Goal: Task Accomplishment & Management: Use online tool/utility

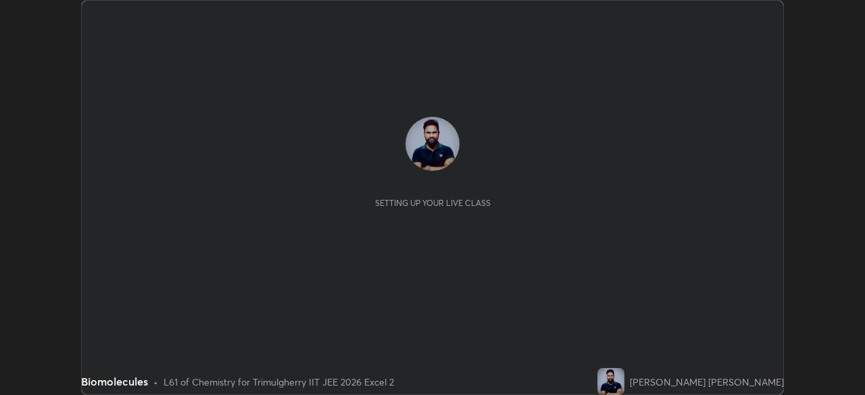
scroll to position [395, 864]
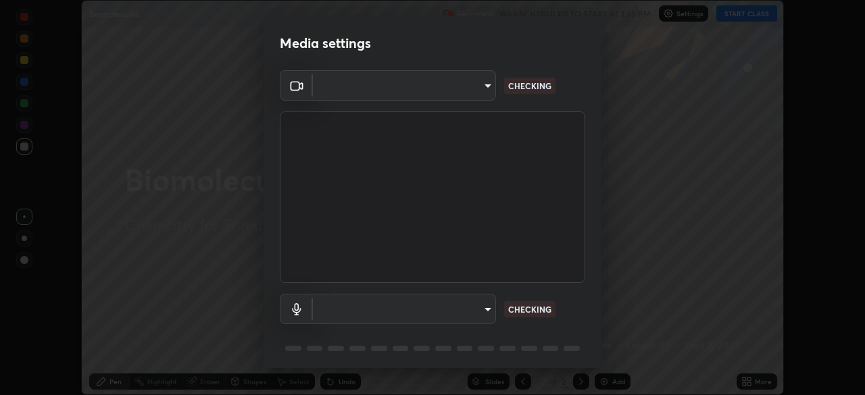
type input "fc4d4439d1e3cd5bf723ac255ffd14dacaf4da6be6177ce78d3c554f4da9d8ff"
click at [401, 310] on body "Erase all Biomolecules Recording WAS SCHEDULED TO START AT 1:45 PM Settings STA…" at bounding box center [432, 197] width 865 height 395
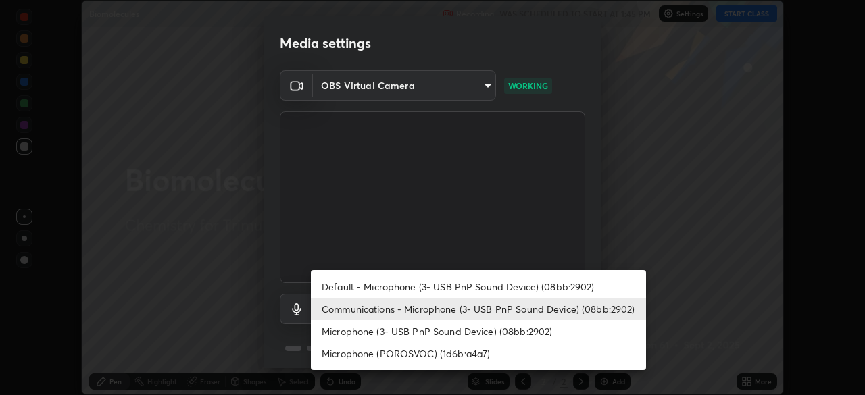
click at [369, 292] on li "Default - Microphone (3- USB PnP Sound Device) (08bb:2902)" at bounding box center [478, 287] width 335 height 22
type input "default"
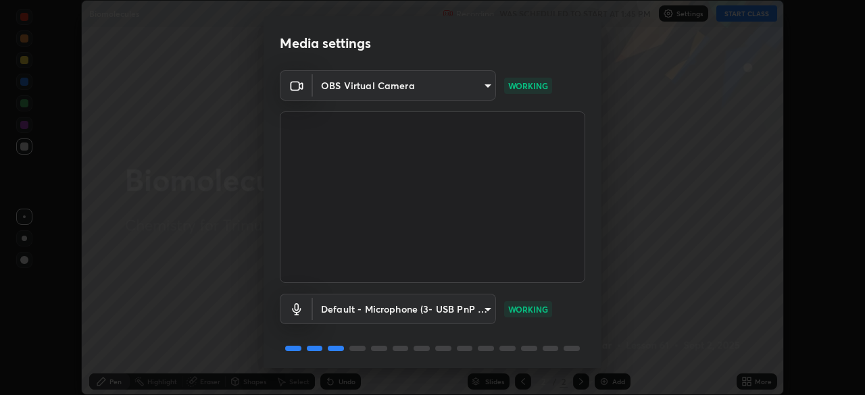
scroll to position [48, 0]
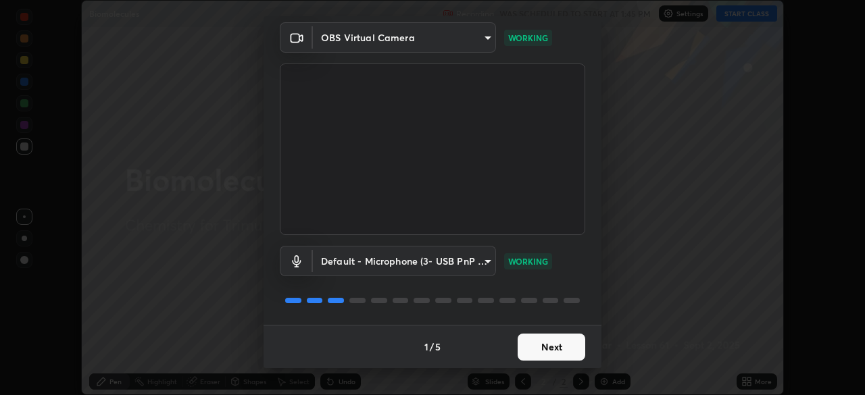
click at [534, 348] on button "Next" at bounding box center [552, 347] width 68 height 27
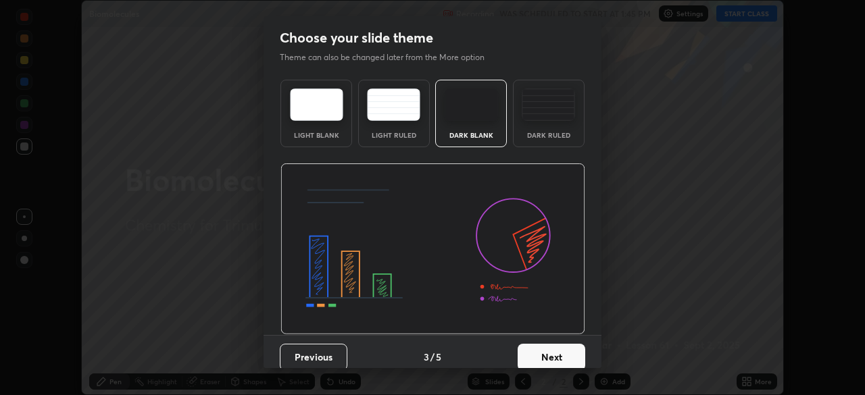
click at [533, 353] on button "Next" at bounding box center [552, 357] width 68 height 27
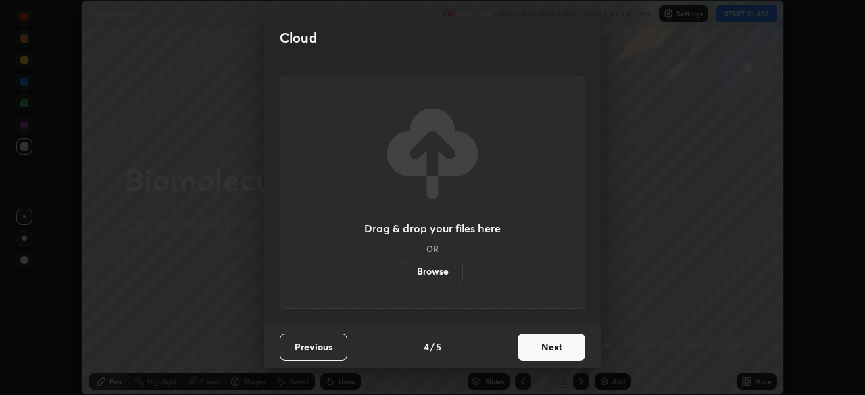
click at [536, 356] on button "Next" at bounding box center [552, 347] width 68 height 27
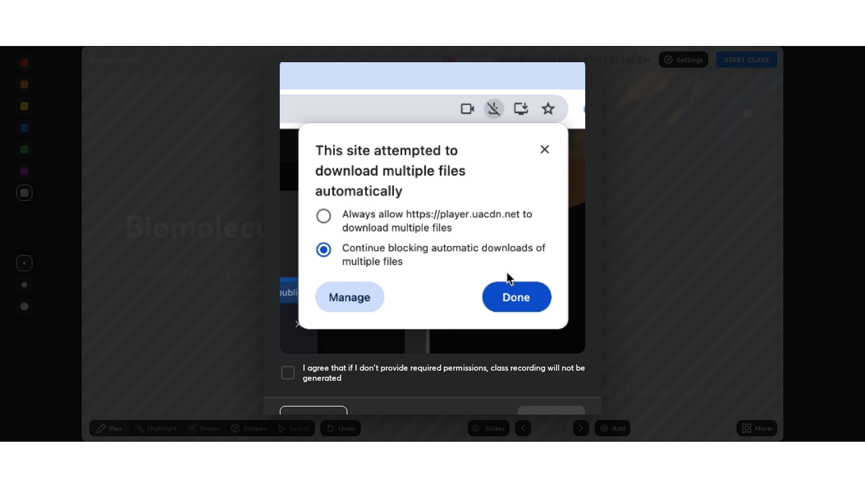
scroll to position [324, 0]
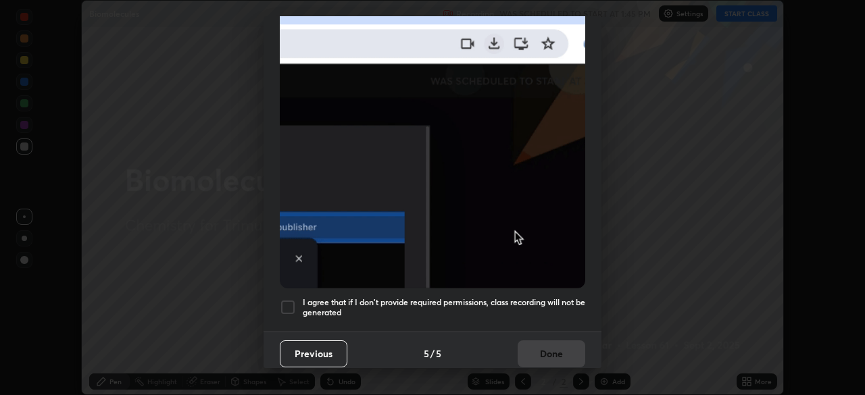
click at [291, 305] on div at bounding box center [288, 307] width 16 height 16
click at [533, 351] on button "Done" at bounding box center [552, 354] width 68 height 27
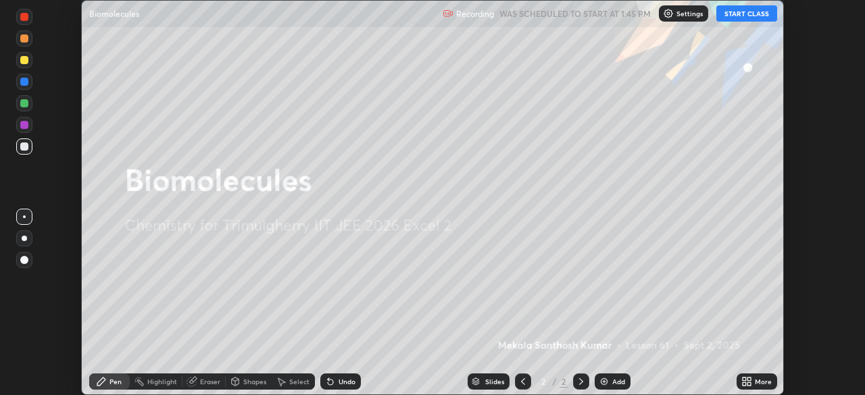
click at [747, 16] on button "START CLASS" at bounding box center [746, 13] width 61 height 16
click at [749, 382] on icon at bounding box center [746, 381] width 11 height 11
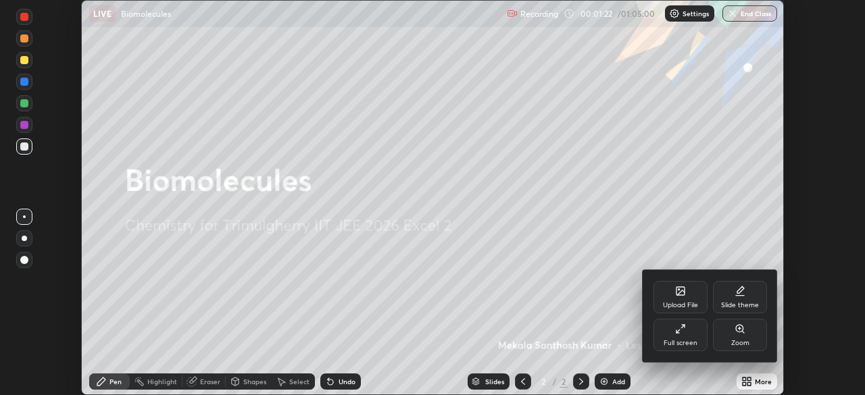
click at [683, 328] on icon at bounding box center [680, 329] width 11 height 11
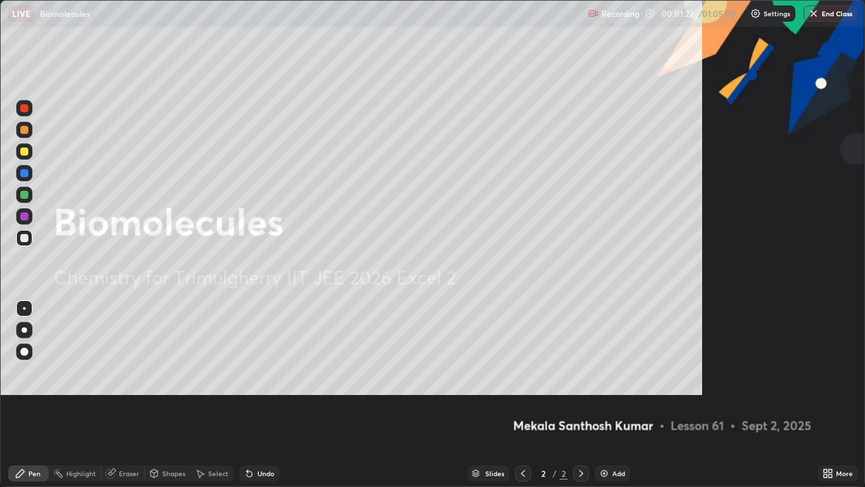
scroll to position [487, 865]
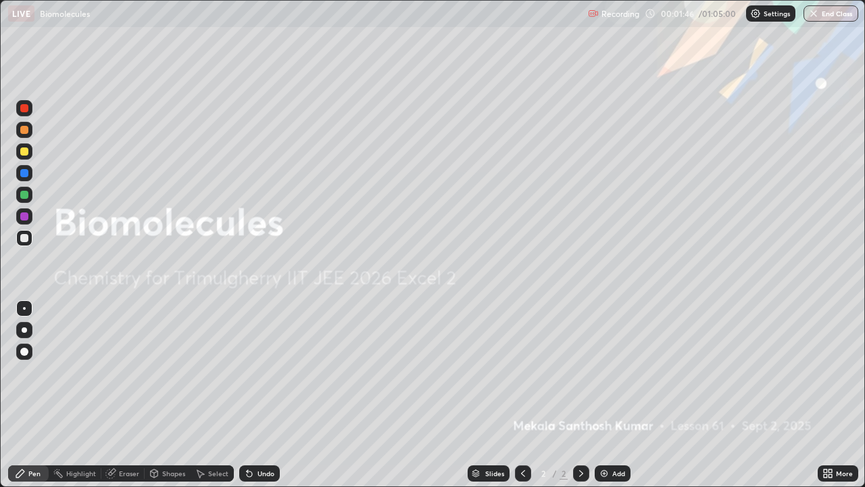
click at [599, 395] on div "Add" at bounding box center [613, 473] width 36 height 16
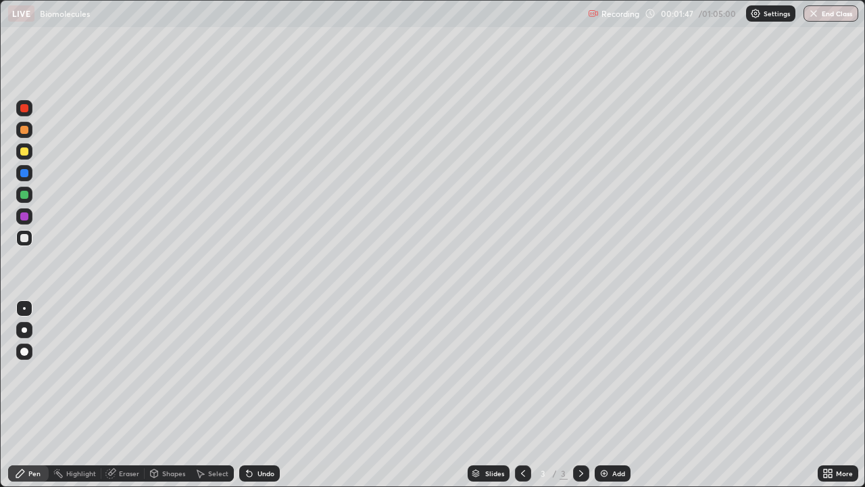
click at [28, 132] on div at bounding box center [24, 130] width 16 height 16
click at [26, 151] on div at bounding box center [24, 151] width 8 height 8
click at [247, 395] on icon at bounding box center [249, 473] width 5 height 5
click at [255, 395] on div "Undo" at bounding box center [259, 473] width 41 height 16
click at [257, 395] on div "Undo" at bounding box center [259, 473] width 41 height 16
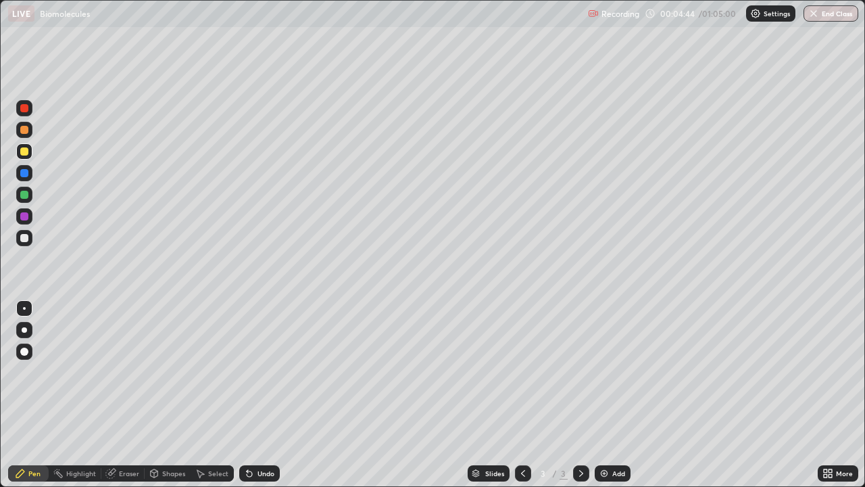
click at [265, 395] on div "Undo" at bounding box center [265, 473] width 17 height 7
click at [267, 395] on div "Undo" at bounding box center [265, 473] width 17 height 7
click at [269, 395] on div "Undo" at bounding box center [265, 473] width 17 height 7
click at [27, 128] on div at bounding box center [24, 130] width 8 height 8
click at [26, 243] on div at bounding box center [24, 238] width 16 height 16
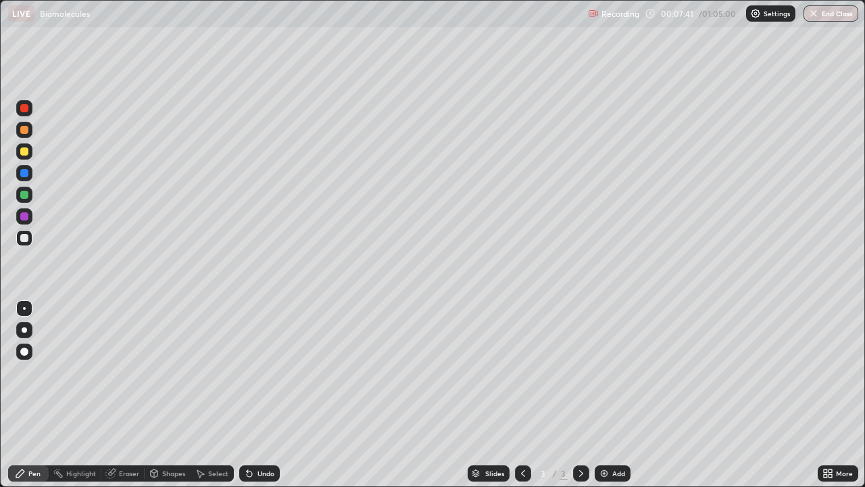
click at [27, 196] on div at bounding box center [24, 195] width 8 height 8
click at [618, 395] on div "Add" at bounding box center [618, 473] width 13 height 7
click at [21, 241] on div at bounding box center [24, 238] width 8 height 8
click at [123, 395] on div "Eraser" at bounding box center [129, 473] width 20 height 7
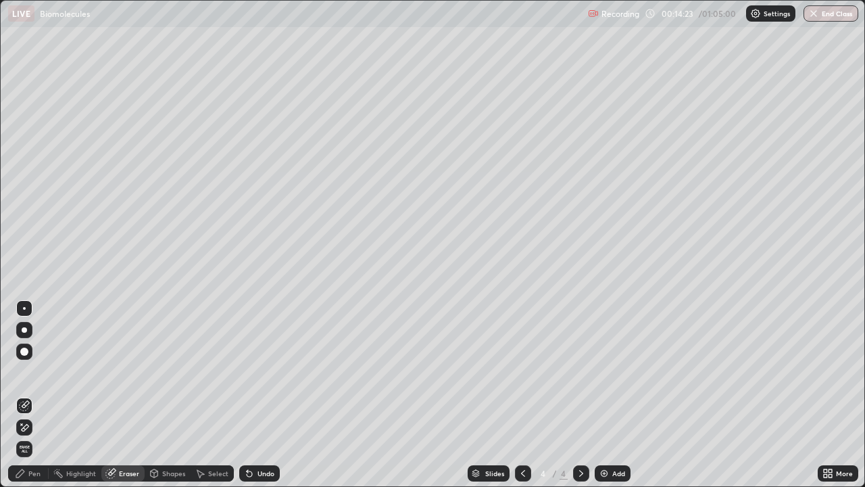
click at [38, 395] on div "Pen" at bounding box center [34, 473] width 12 height 7
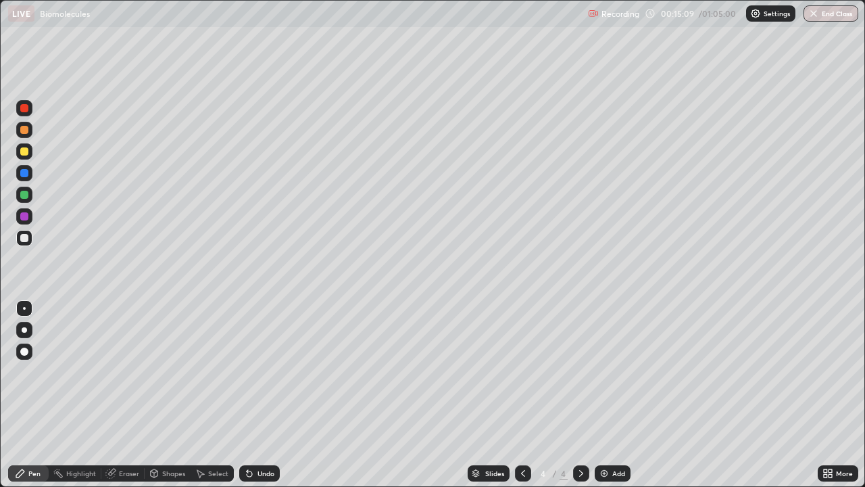
click at [253, 395] on div "Undo" at bounding box center [259, 473] width 41 height 16
click at [247, 395] on icon at bounding box center [249, 473] width 5 height 5
click at [247, 395] on icon at bounding box center [247, 470] width 1 height 1
click at [247, 395] on icon at bounding box center [249, 473] width 5 height 5
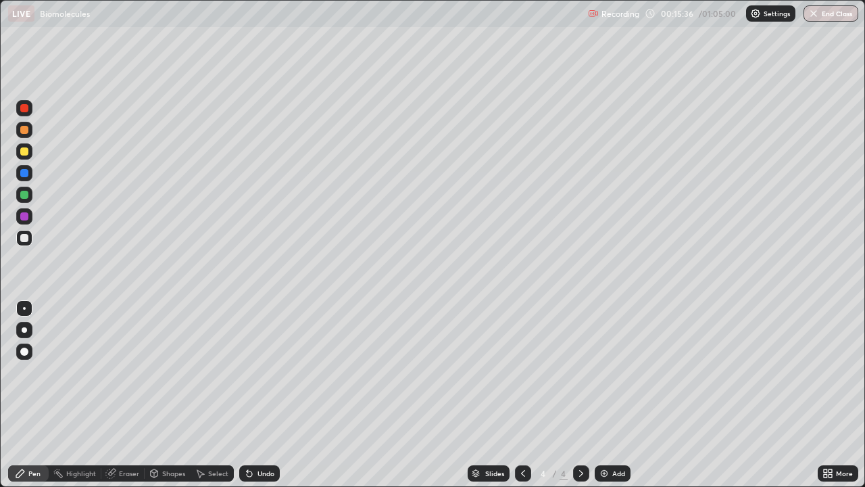
click at [247, 395] on icon at bounding box center [247, 470] width 1 height 1
click at [247, 395] on icon at bounding box center [249, 473] width 5 height 5
click at [274, 395] on div "Undo" at bounding box center [257, 473] width 46 height 27
click at [285, 395] on div "Slides 4 / 4 Add" at bounding box center [549, 473] width 538 height 27
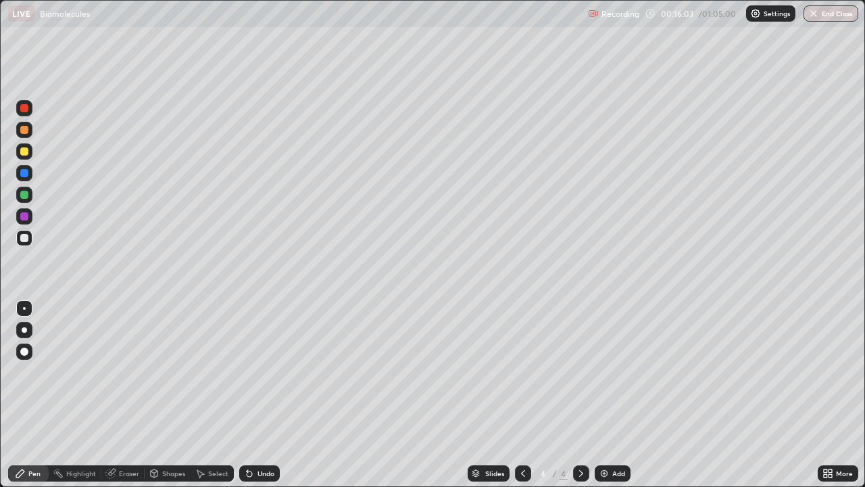
click at [27, 193] on div at bounding box center [24, 195] width 8 height 8
click at [25, 238] on div at bounding box center [24, 238] width 8 height 8
click at [132, 395] on div "Eraser" at bounding box center [122, 473] width 43 height 16
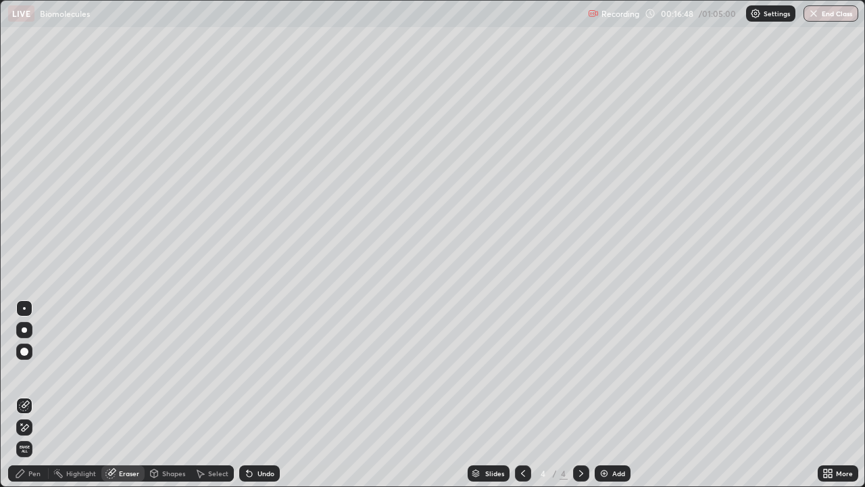
click at [23, 395] on icon at bounding box center [20, 473] width 11 height 11
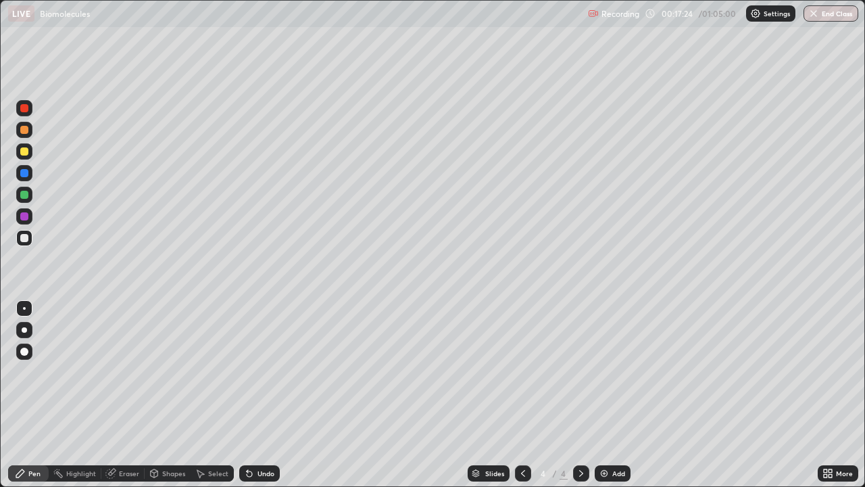
click at [124, 395] on div "Eraser" at bounding box center [129, 473] width 20 height 7
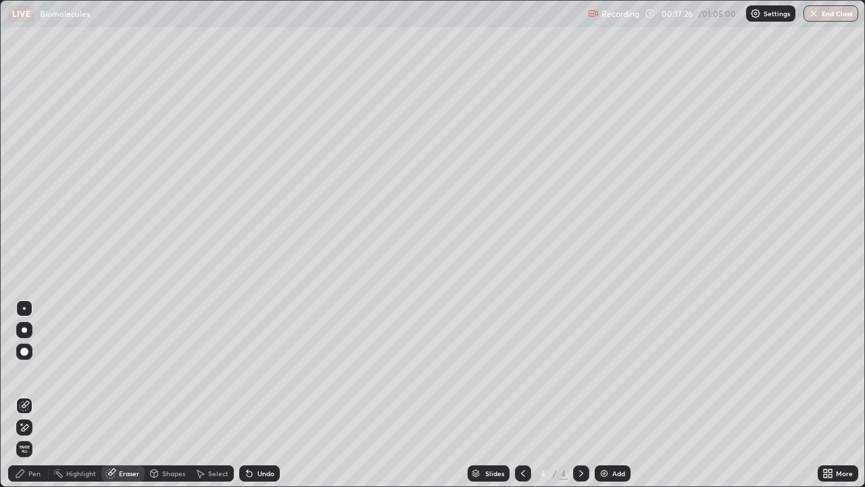
click at [31, 395] on div "Pen" at bounding box center [34, 473] width 12 height 7
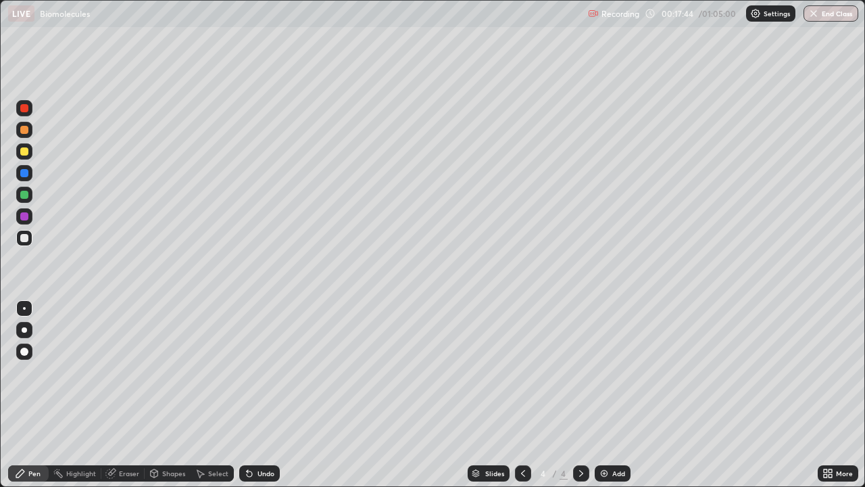
click at [257, 395] on div "Undo" at bounding box center [265, 473] width 17 height 7
click at [247, 395] on icon at bounding box center [249, 473] width 5 height 5
click at [245, 395] on icon at bounding box center [249, 473] width 11 height 11
click at [247, 395] on icon at bounding box center [249, 473] width 5 height 5
click at [253, 395] on div "Undo" at bounding box center [259, 473] width 41 height 16
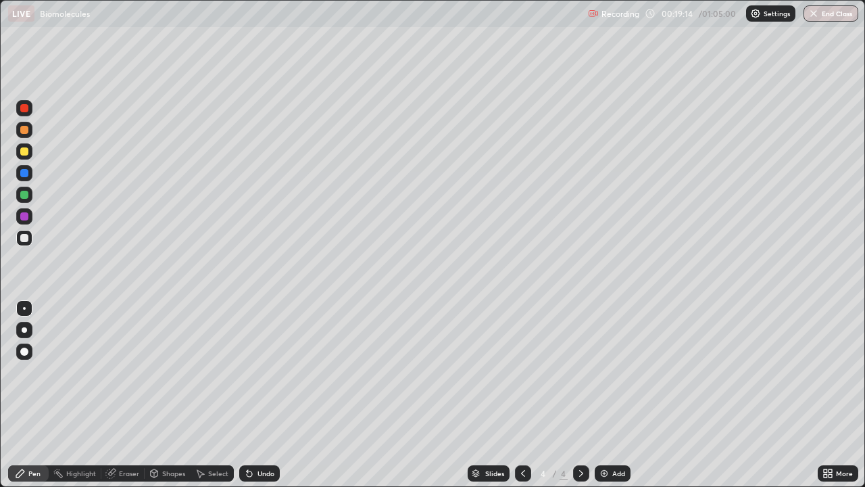
click at [252, 395] on icon at bounding box center [249, 473] width 11 height 11
click at [257, 395] on div "Undo" at bounding box center [265, 473] width 17 height 7
click at [26, 148] on div at bounding box center [24, 151] width 8 height 8
click at [23, 222] on div at bounding box center [24, 216] width 16 height 16
click at [607, 395] on img at bounding box center [604, 473] width 11 height 11
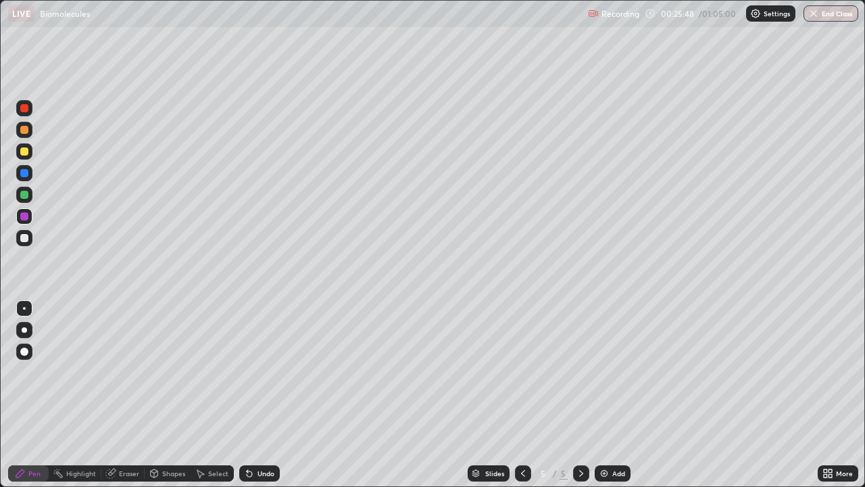
click at [522, 395] on icon at bounding box center [523, 473] width 11 height 11
click at [580, 395] on icon at bounding box center [581, 473] width 11 height 11
click at [26, 130] on div at bounding box center [24, 130] width 8 height 8
click at [247, 395] on icon at bounding box center [249, 473] width 5 height 5
click at [23, 195] on div at bounding box center [24, 195] width 8 height 8
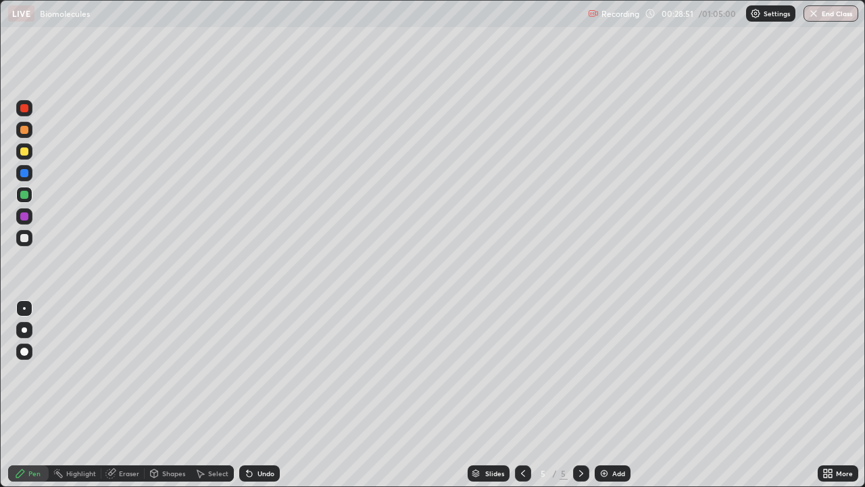
click at [247, 395] on icon at bounding box center [249, 473] width 5 height 5
click at [249, 395] on icon at bounding box center [249, 473] width 5 height 5
click at [248, 395] on icon at bounding box center [249, 473] width 5 height 5
click at [247, 395] on icon at bounding box center [249, 473] width 5 height 5
click at [255, 395] on div "Undo" at bounding box center [259, 473] width 41 height 16
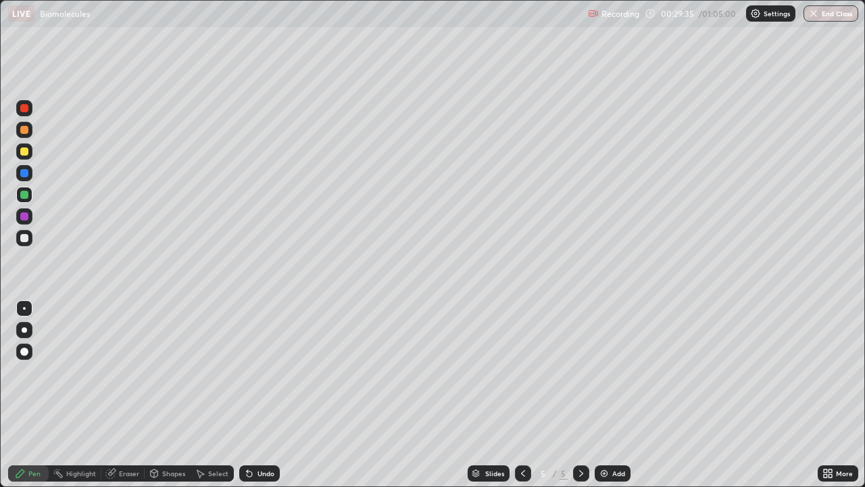
click at [24, 239] on div at bounding box center [24, 238] width 8 height 8
click at [654, 395] on div "Slides 5 / 5 Add" at bounding box center [549, 473] width 538 height 27
click at [612, 395] on div "Add" at bounding box center [613, 473] width 36 height 16
click at [522, 395] on icon at bounding box center [523, 473] width 11 height 11
click at [217, 395] on div "Select" at bounding box center [218, 473] width 20 height 7
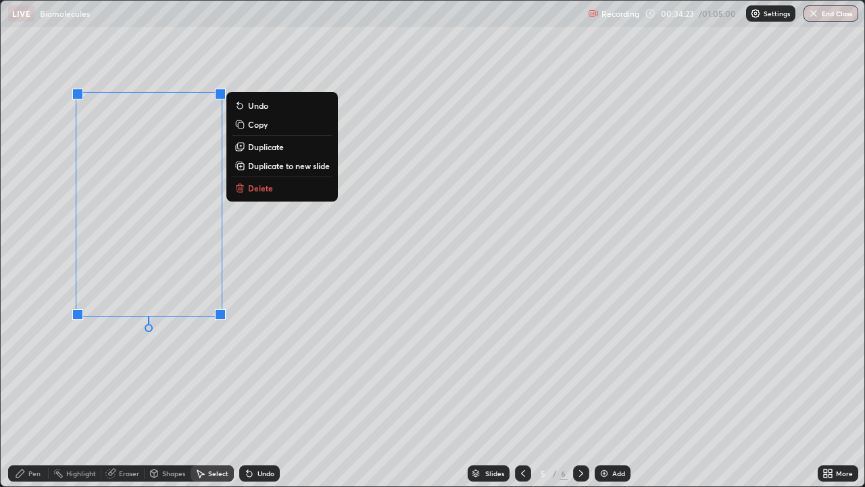
click at [286, 168] on p "Duplicate to new slide" at bounding box center [289, 165] width 82 height 11
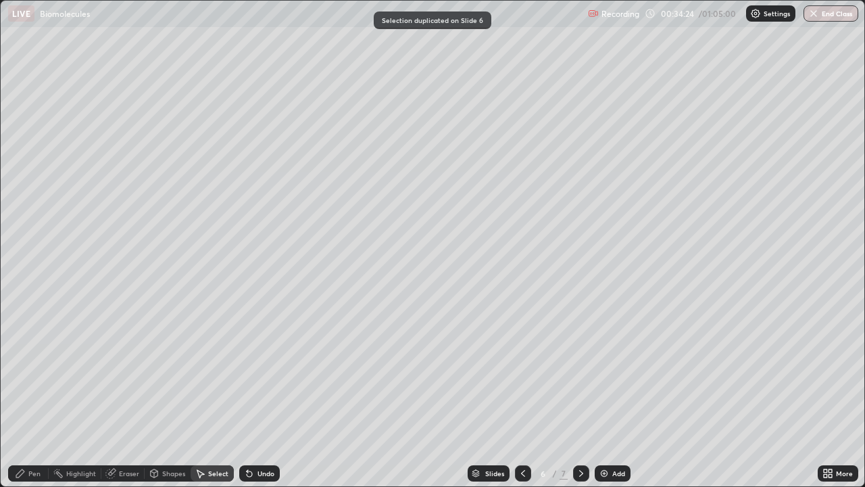
click at [210, 365] on div "0 ° Undo Copy Duplicate Duplicate to new slide Delete" at bounding box center [433, 243] width 864 height 485
click at [39, 395] on div "Pen" at bounding box center [34, 473] width 12 height 7
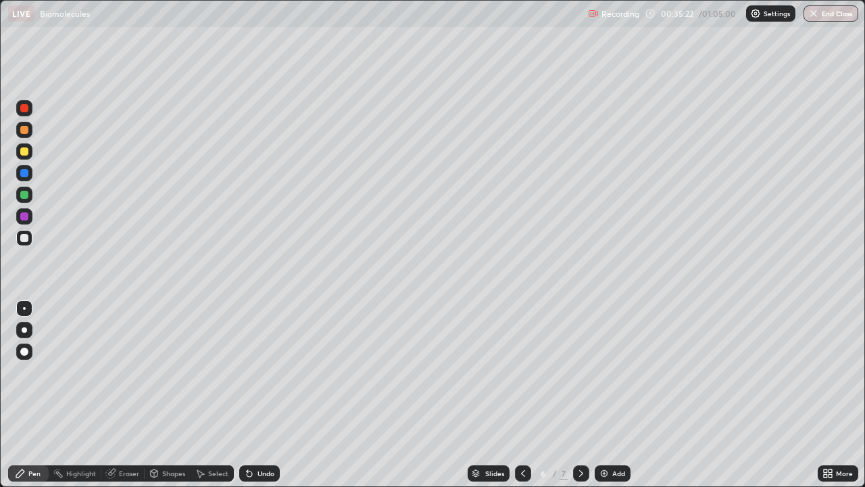
click at [522, 395] on icon at bounding box center [523, 473] width 11 height 11
click at [579, 395] on div at bounding box center [581, 473] width 16 height 16
click at [522, 395] on icon at bounding box center [523, 473] width 11 height 11
click at [581, 395] on icon at bounding box center [581, 473] width 11 height 11
click at [26, 153] on div at bounding box center [24, 151] width 8 height 8
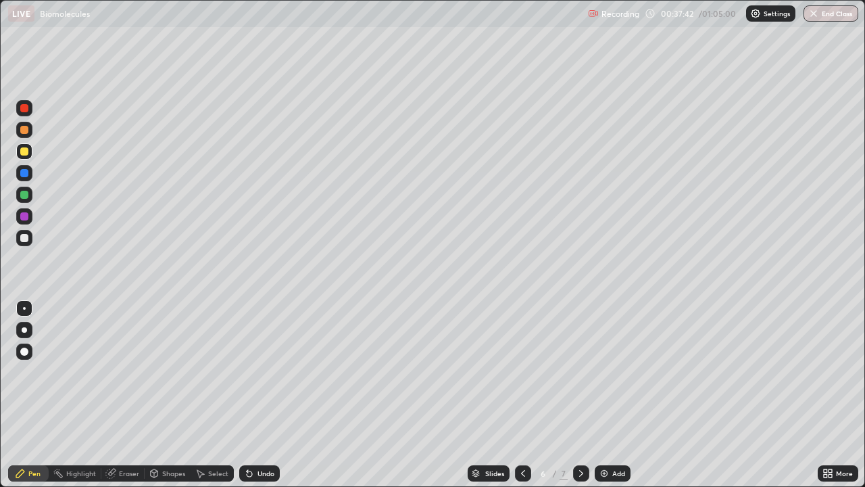
click at [648, 395] on div "Slides 6 / 7 Add" at bounding box center [549, 473] width 538 height 27
click at [644, 395] on div "Slides 6 / 7 Add" at bounding box center [549, 473] width 538 height 27
click at [26, 239] on div at bounding box center [24, 238] width 8 height 8
click at [130, 395] on div "Eraser" at bounding box center [129, 473] width 20 height 7
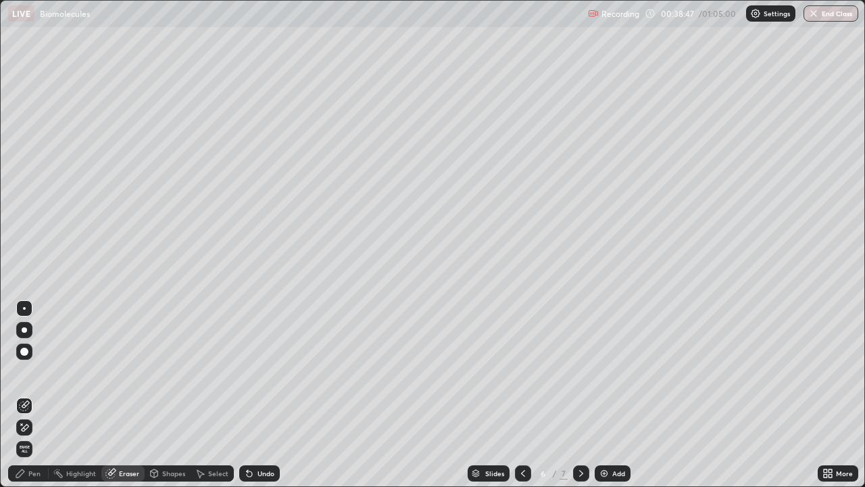
click at [29, 395] on div "Pen" at bounding box center [34, 473] width 12 height 7
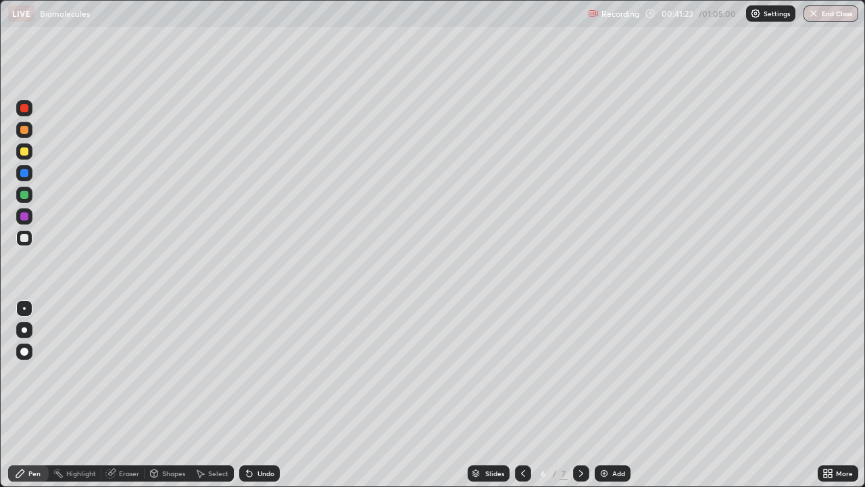
click at [580, 395] on icon at bounding box center [581, 473] width 11 height 11
click at [522, 395] on icon at bounding box center [523, 473] width 11 height 11
click at [580, 395] on icon at bounding box center [581, 473] width 11 height 11
click at [517, 395] on div at bounding box center [523, 473] width 16 height 16
click at [562, 395] on div "7" at bounding box center [564, 473] width 8 height 12
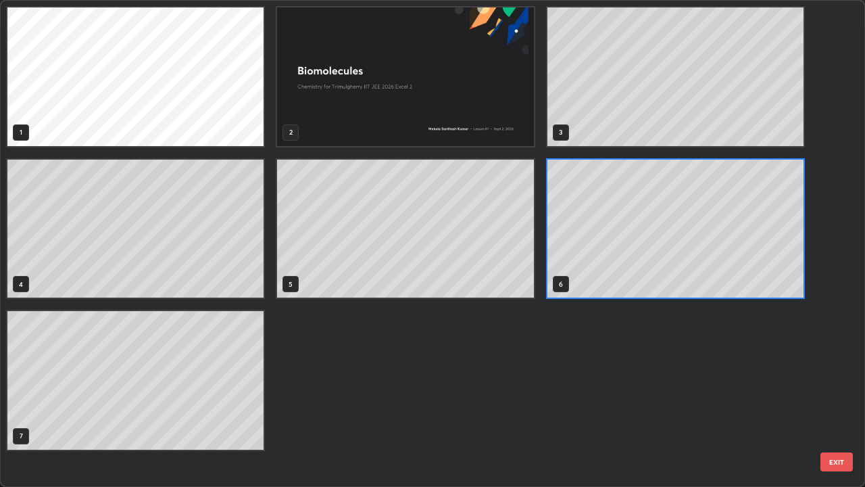
scroll to position [481, 857]
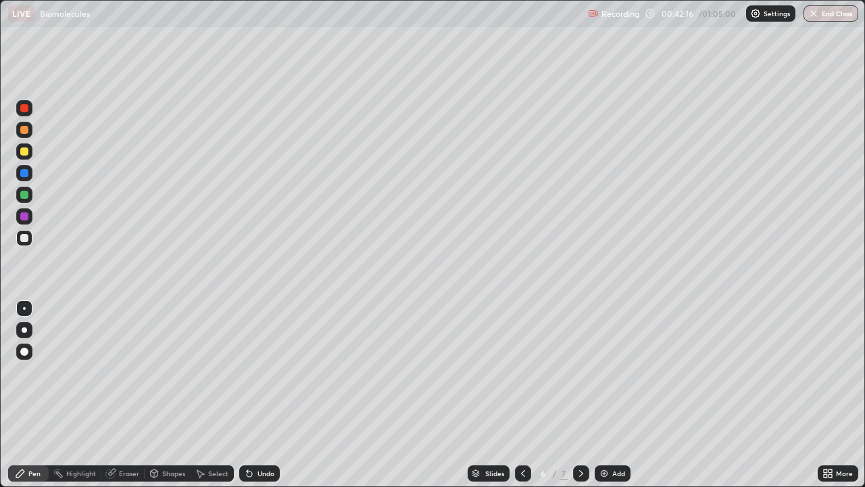
click at [579, 395] on icon at bounding box center [581, 473] width 11 height 11
click at [129, 395] on div "Eraser" at bounding box center [129, 473] width 20 height 7
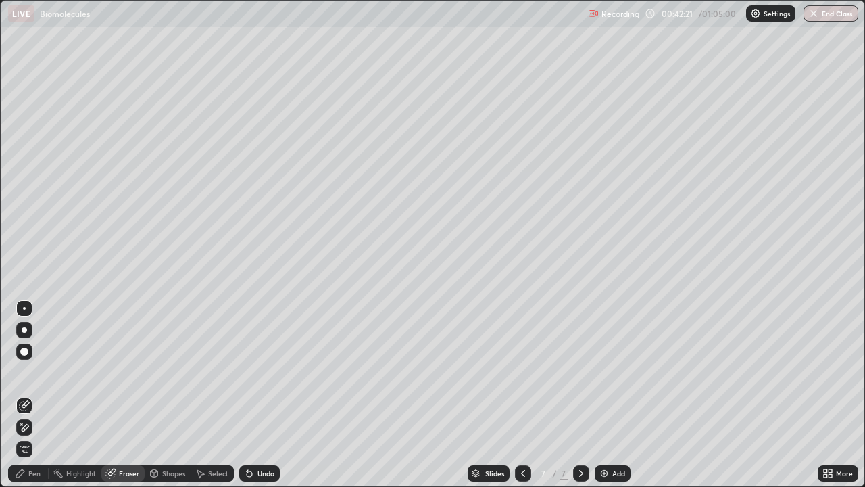
click at [34, 395] on div "Pen" at bounding box center [34, 473] width 12 height 7
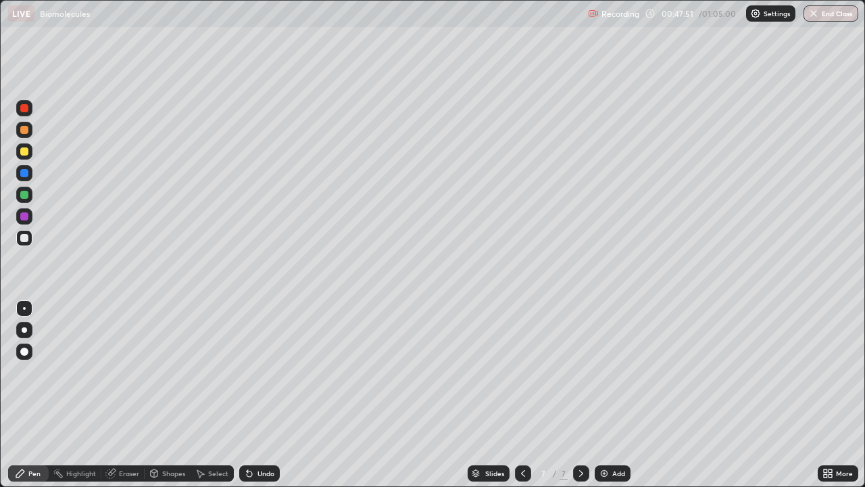
click at [515, 395] on div at bounding box center [523, 473] width 16 height 16
click at [22, 109] on div at bounding box center [24, 108] width 8 height 8
click at [24, 174] on div at bounding box center [24, 173] width 8 height 8
click at [122, 395] on div "Eraser" at bounding box center [129, 473] width 20 height 7
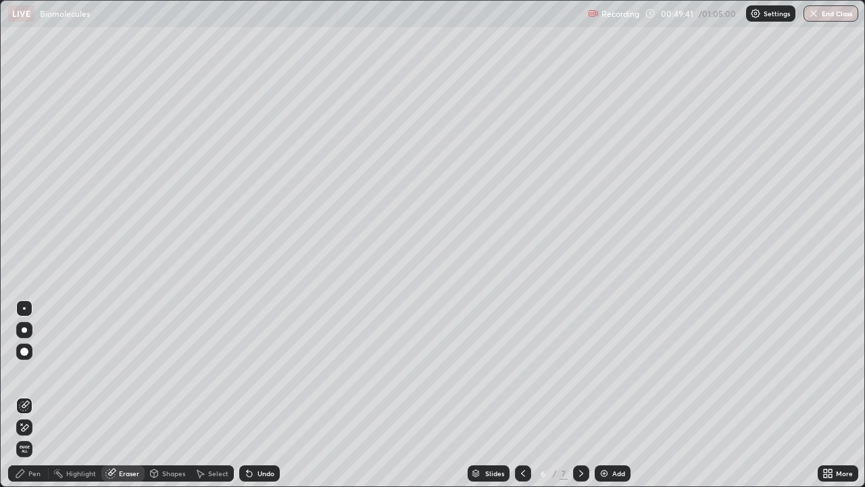
click at [35, 395] on div "Pen" at bounding box center [34, 473] width 12 height 7
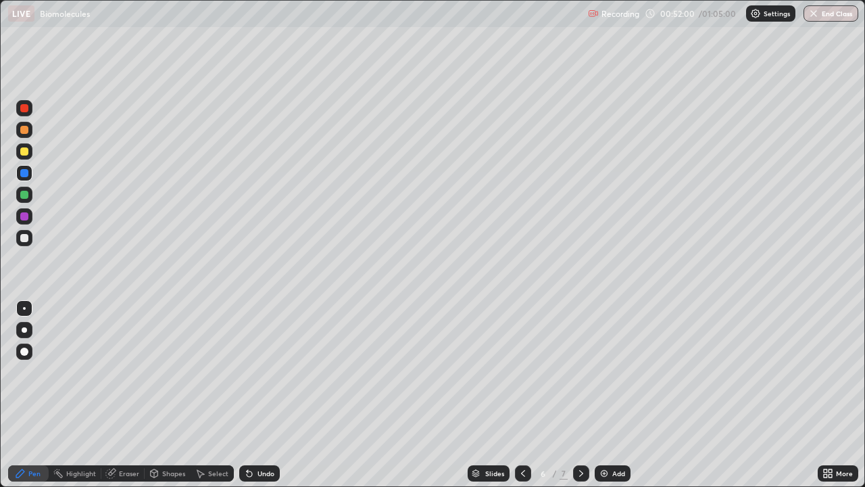
click at [580, 395] on icon at bounding box center [581, 473] width 11 height 11
click at [585, 395] on div at bounding box center [581, 473] width 16 height 16
click at [618, 395] on div "Add" at bounding box center [618, 473] width 13 height 7
click at [32, 130] on div at bounding box center [24, 130] width 16 height 16
click at [25, 155] on div at bounding box center [24, 151] width 8 height 8
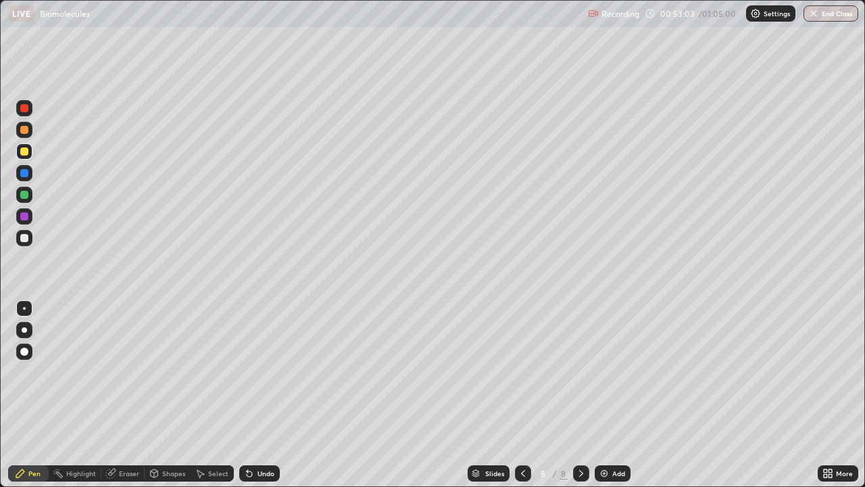
click at [247, 395] on icon at bounding box center [249, 473] width 5 height 5
click at [27, 239] on div at bounding box center [24, 238] width 8 height 8
click at [14, 347] on div at bounding box center [25, 352] width 22 height 22
click at [24, 330] on div at bounding box center [24, 329] width 5 height 5
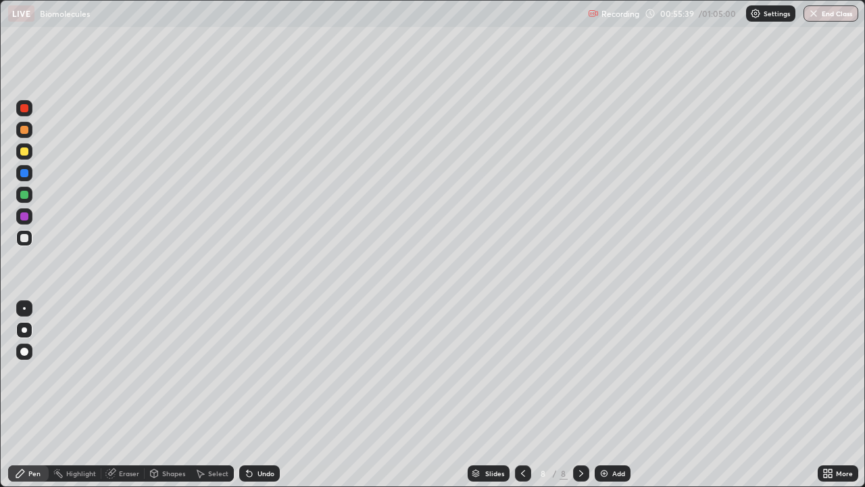
click at [222, 395] on div "Select" at bounding box center [218, 473] width 20 height 7
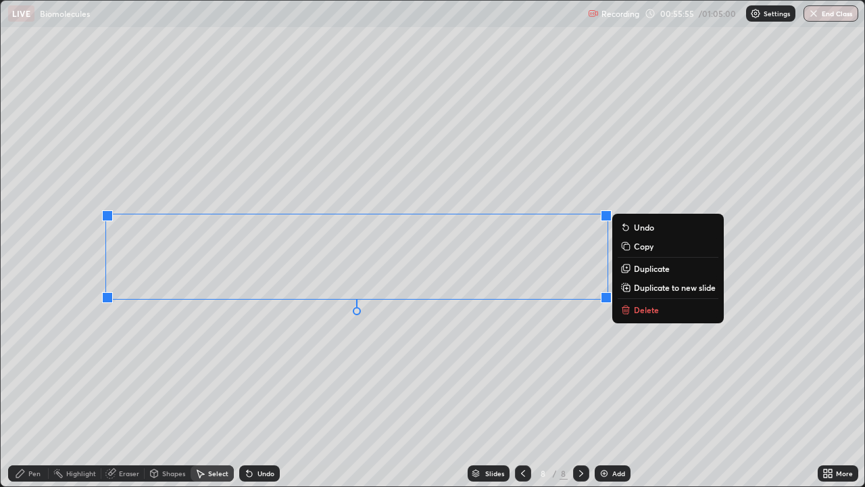
click at [241, 380] on div "0 ° Undo Copy Duplicate Duplicate to new slide Delete" at bounding box center [433, 243] width 864 height 485
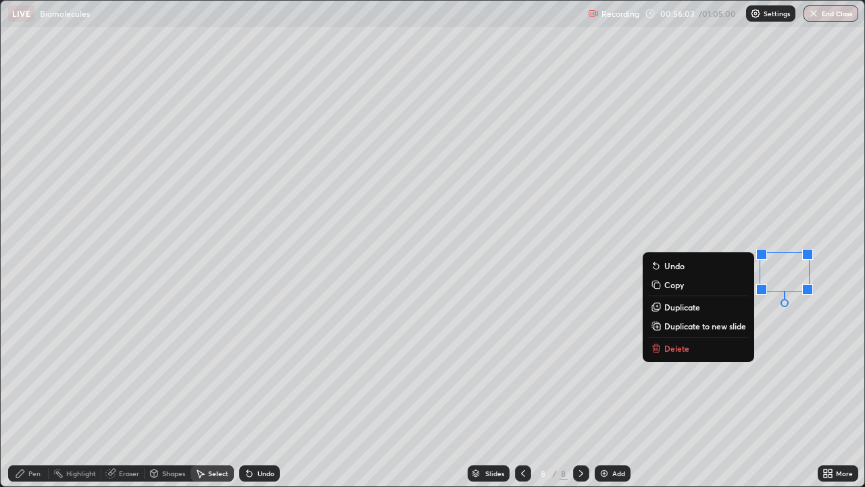
click at [724, 355] on button "Delete" at bounding box center [698, 348] width 101 height 16
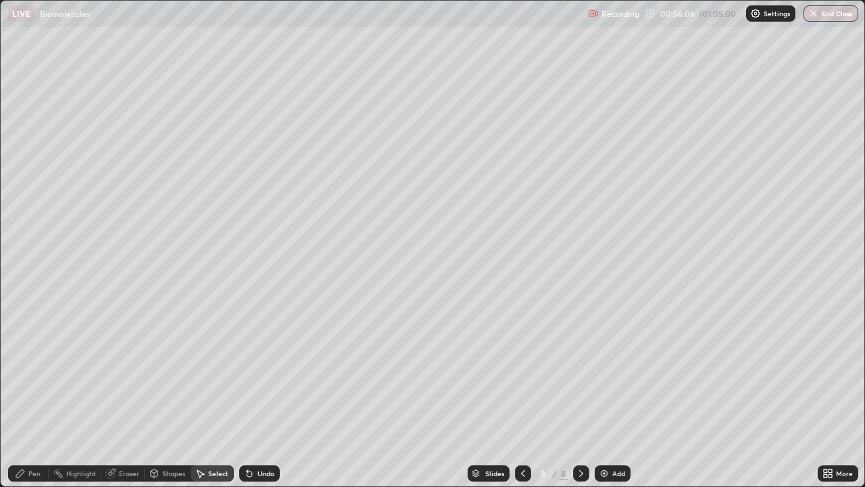
click at [36, 395] on div "Pen" at bounding box center [34, 473] width 12 height 7
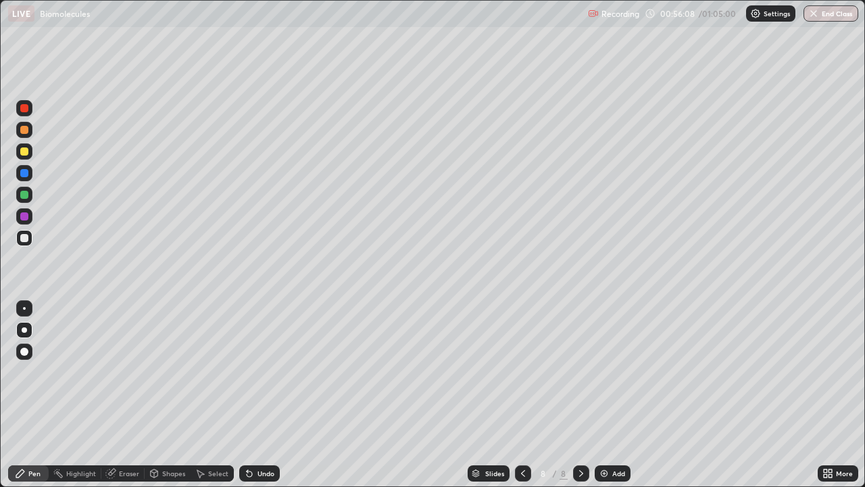
click at [247, 395] on icon at bounding box center [249, 473] width 5 height 5
click at [614, 395] on div "Add" at bounding box center [618, 473] width 13 height 7
click at [244, 395] on div "Undo" at bounding box center [259, 473] width 41 height 16
click at [247, 395] on icon at bounding box center [249, 473] width 5 height 5
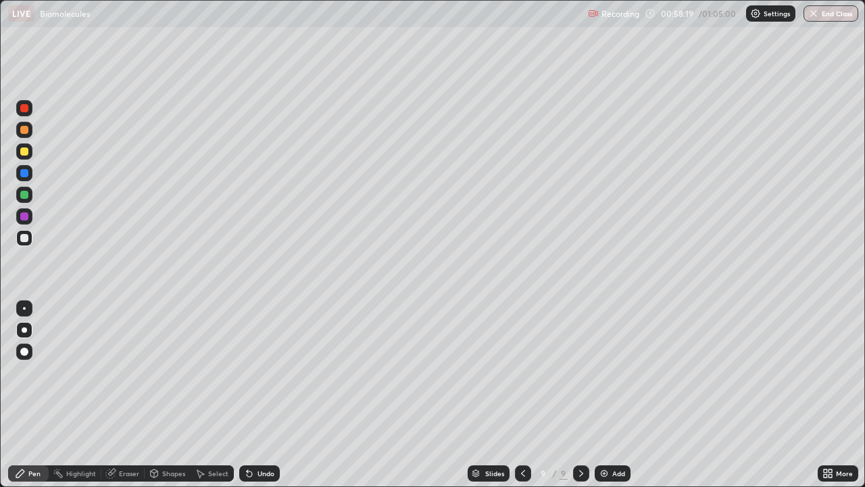
click at [24, 195] on div at bounding box center [24, 195] width 8 height 8
click at [24, 218] on div at bounding box center [24, 216] width 8 height 8
click at [26, 239] on div at bounding box center [24, 238] width 8 height 8
click at [250, 395] on icon at bounding box center [249, 473] width 11 height 11
click at [249, 395] on icon at bounding box center [249, 473] width 11 height 11
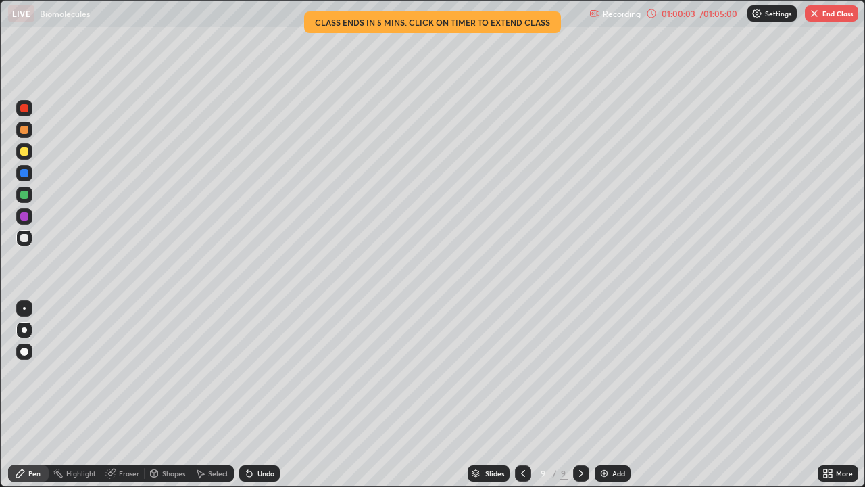
click at [24, 218] on div at bounding box center [24, 216] width 8 height 8
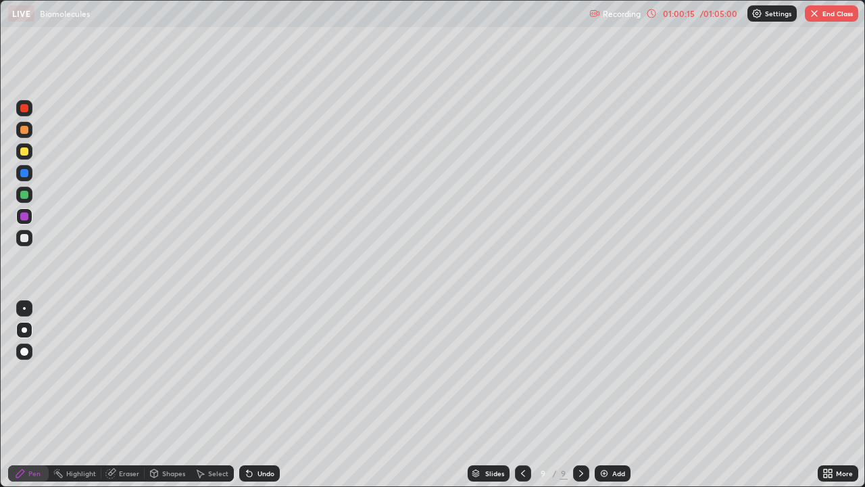
click at [247, 395] on icon at bounding box center [247, 470] width 1 height 1
click at [120, 395] on div "Eraser" at bounding box center [129, 473] width 20 height 7
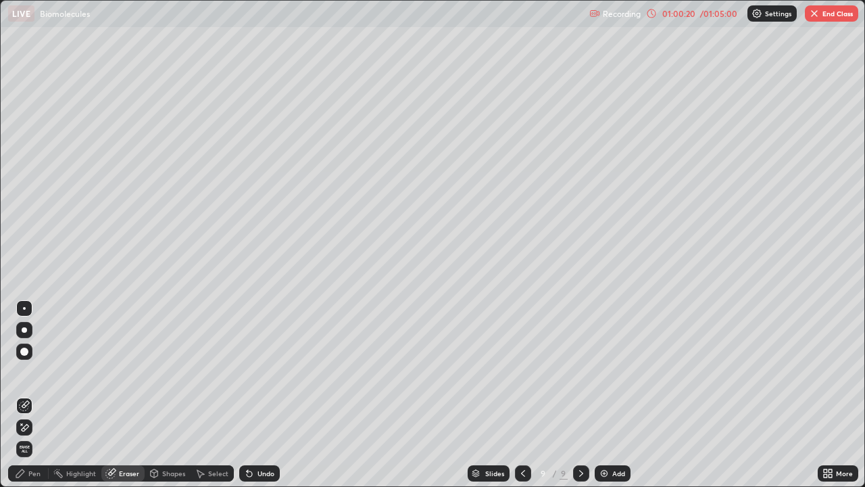
click at [34, 395] on div "Pen" at bounding box center [34, 473] width 12 height 7
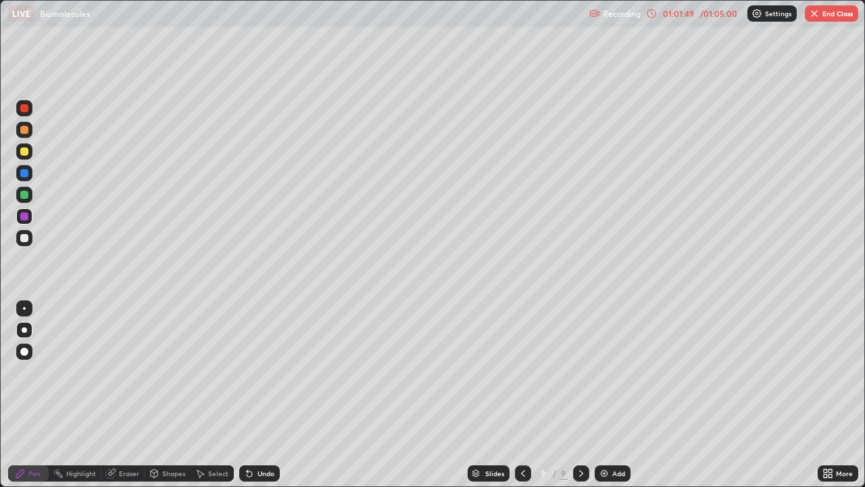
click at [247, 395] on icon at bounding box center [249, 473] width 5 height 5
click at [521, 395] on icon at bounding box center [523, 473] width 4 height 7
click at [247, 395] on icon at bounding box center [249, 473] width 5 height 5
click at [26, 237] on div at bounding box center [24, 238] width 8 height 8
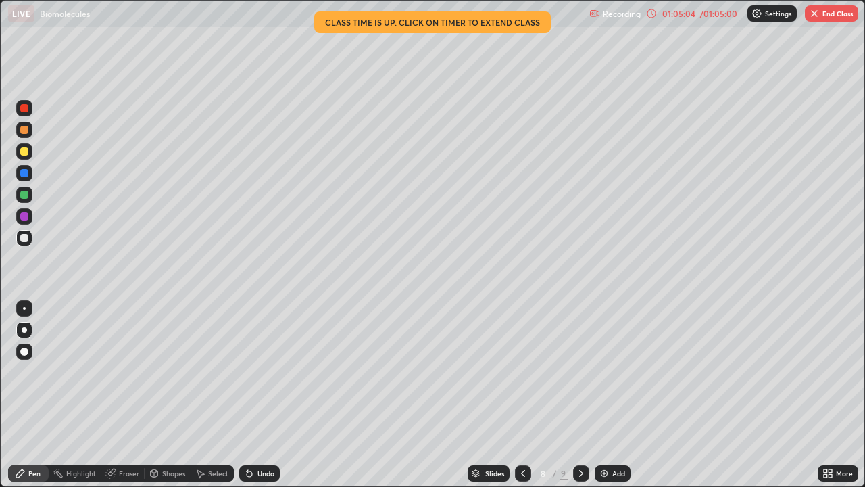
click at [24, 195] on div at bounding box center [24, 195] width 8 height 8
click at [805, 395] on div "Slides 8 / 9 Add" at bounding box center [549, 473] width 538 height 27
click at [579, 395] on icon at bounding box center [581, 473] width 4 height 7
click at [609, 395] on div "Add" at bounding box center [613, 473] width 36 height 16
click at [516, 395] on div at bounding box center [522, 473] width 16 height 16
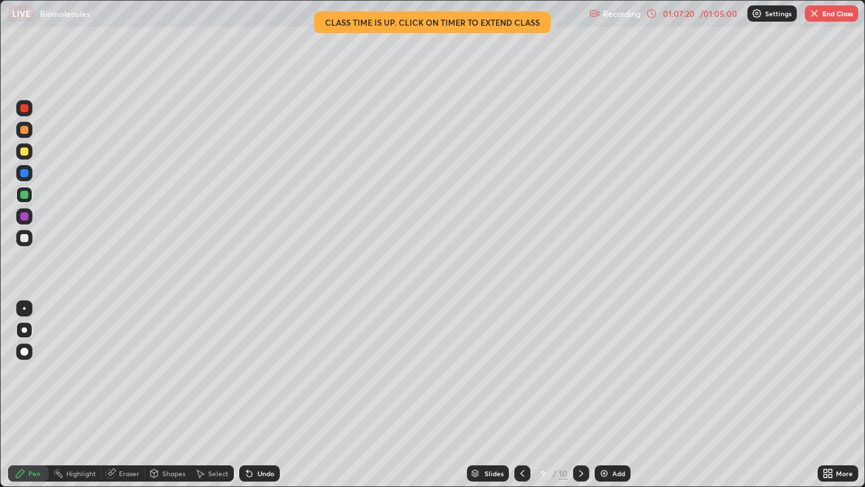
click at [118, 395] on div "Eraser" at bounding box center [122, 473] width 43 height 16
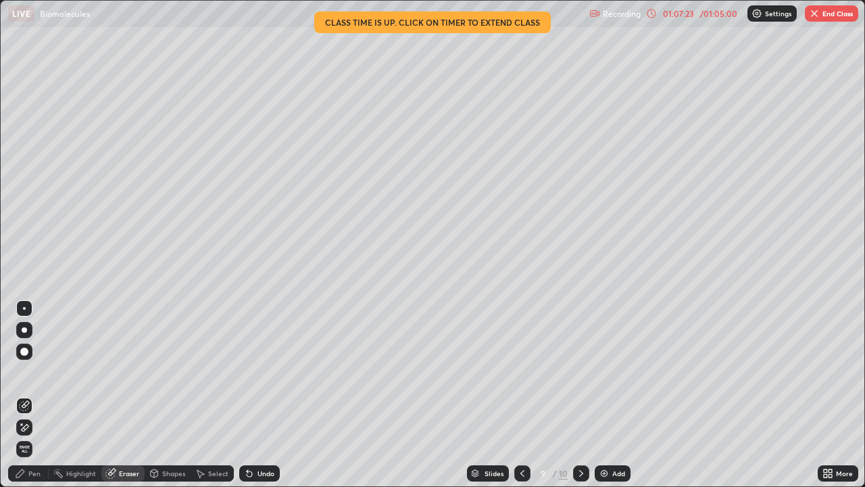
click at [34, 395] on div "Pen" at bounding box center [34, 473] width 12 height 7
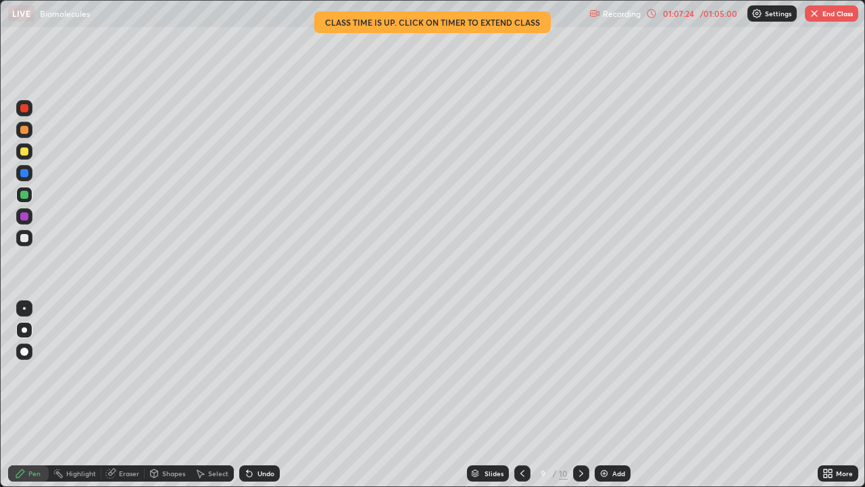
click at [24, 240] on div at bounding box center [24, 238] width 8 height 8
click at [212, 395] on div "Select" at bounding box center [218, 473] width 20 height 7
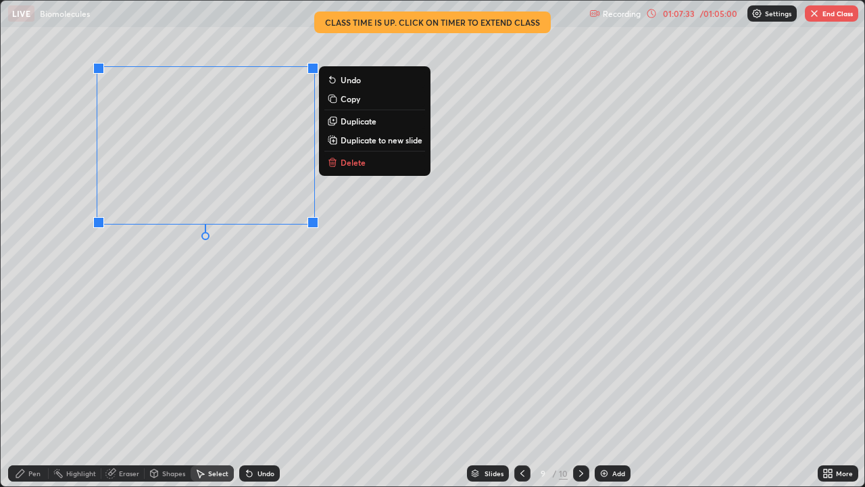
click at [371, 141] on p "Duplicate to new slide" at bounding box center [382, 139] width 82 height 11
click at [359, 124] on p "Duplicate" at bounding box center [359, 121] width 36 height 11
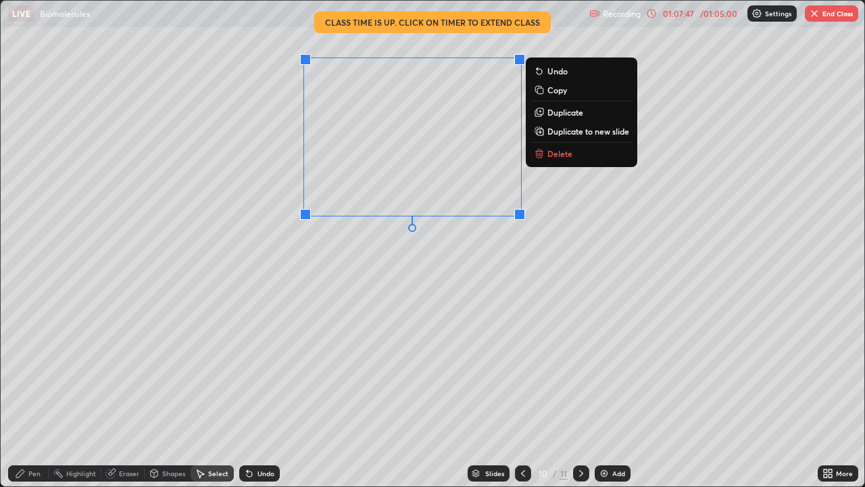
click at [563, 116] on p "Duplicate" at bounding box center [565, 112] width 36 height 11
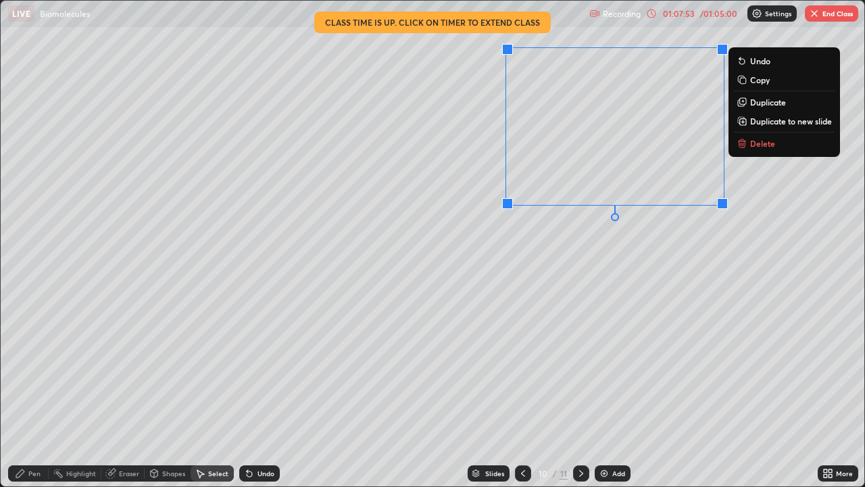
click at [578, 296] on div "0 ° Undo Copy Duplicate Duplicate to new slide Delete" at bounding box center [433, 243] width 864 height 485
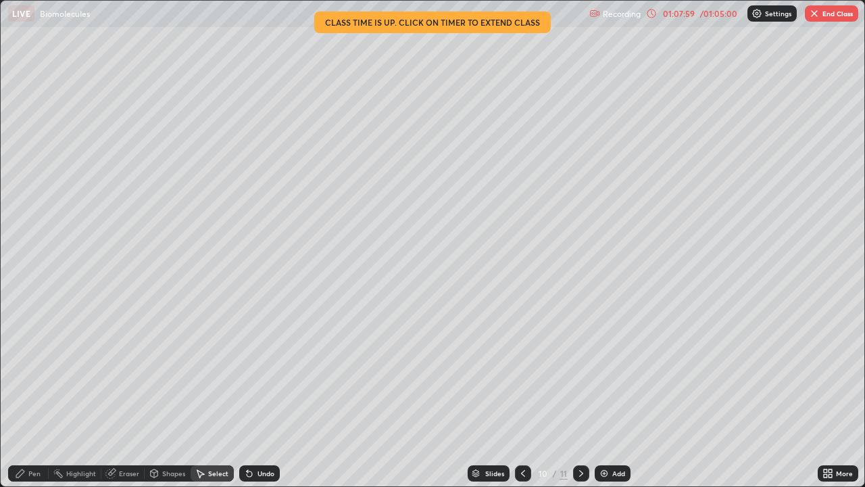
click at [116, 395] on div "Eraser" at bounding box center [122, 473] width 43 height 16
click at [32, 395] on div "Pen" at bounding box center [34, 473] width 12 height 7
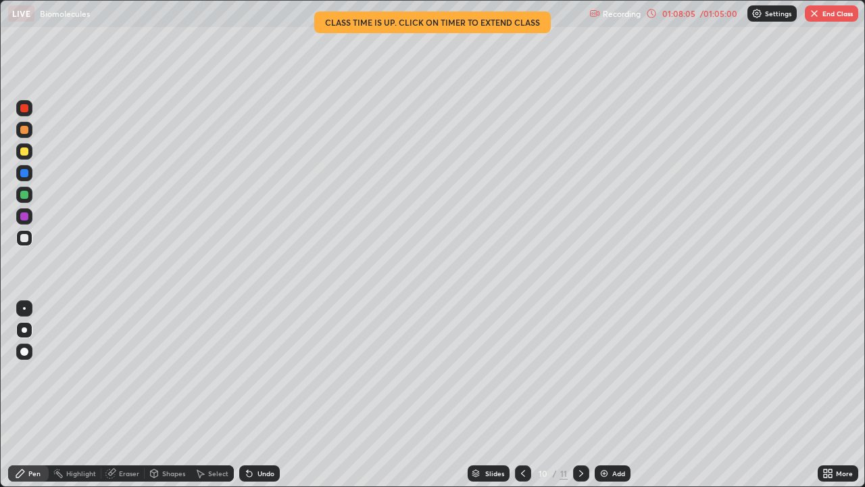
click at [27, 193] on div at bounding box center [24, 195] width 8 height 8
click at [128, 395] on div "Eraser" at bounding box center [129, 473] width 20 height 7
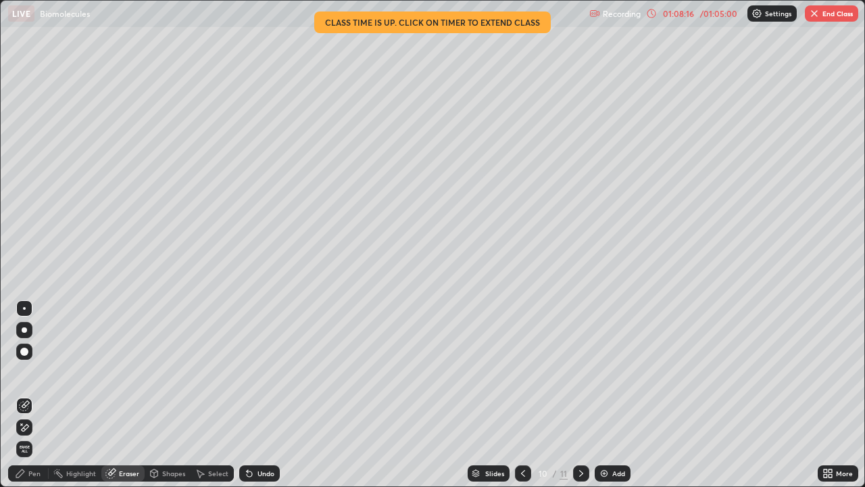
click at [32, 395] on div "Pen" at bounding box center [34, 473] width 12 height 7
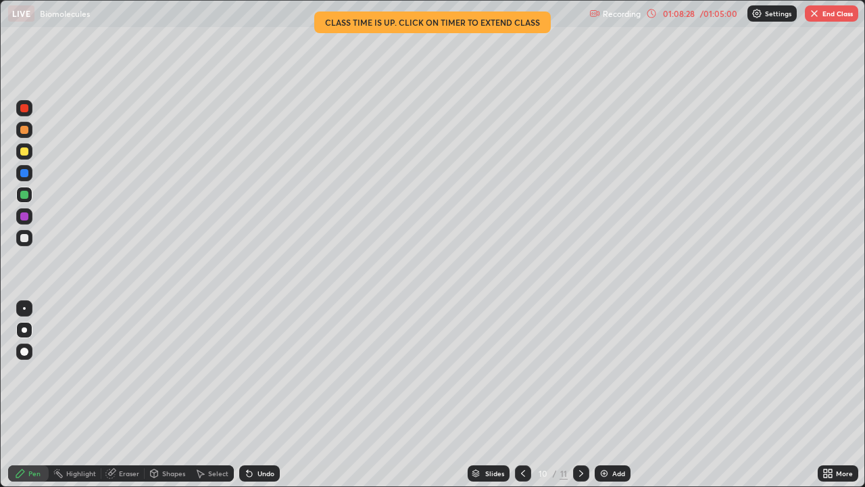
click at [34, 176] on div at bounding box center [25, 173] width 22 height 22
click at [211, 395] on div "Select" at bounding box center [218, 473] width 20 height 7
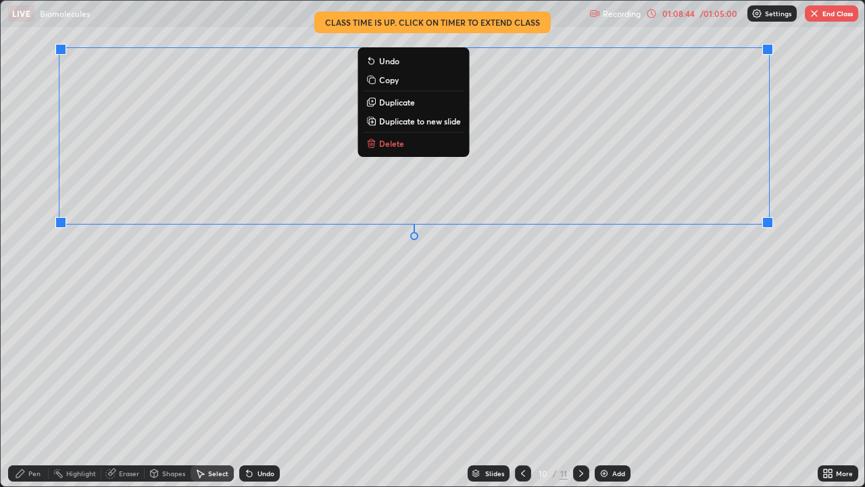
click at [420, 102] on button "Duplicate" at bounding box center [413, 102] width 101 height 16
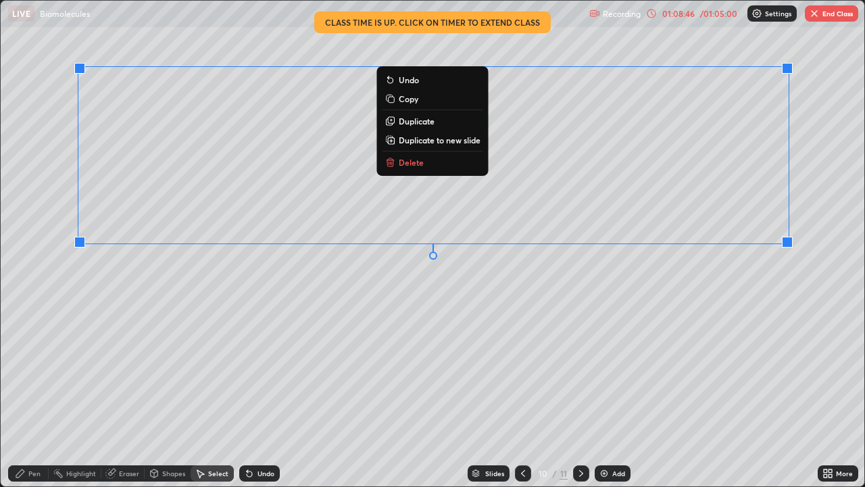
click at [402, 103] on p "Copy" at bounding box center [409, 98] width 20 height 11
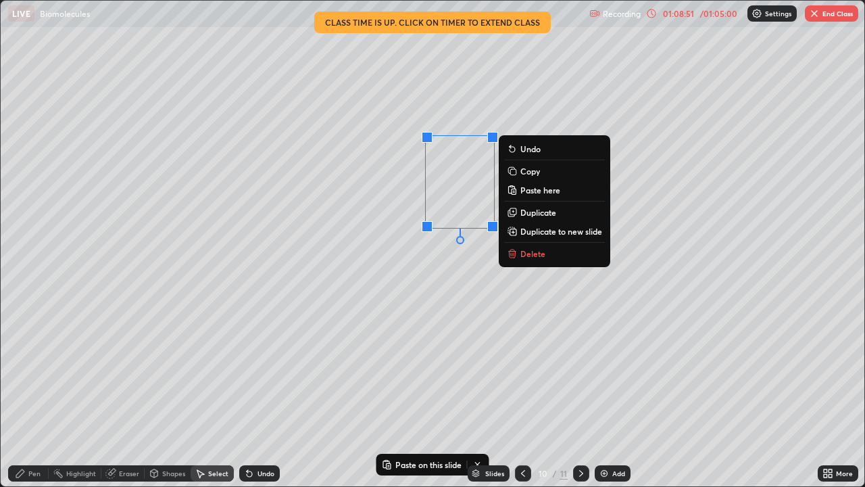
click at [250, 395] on icon at bounding box center [249, 473] width 11 height 11
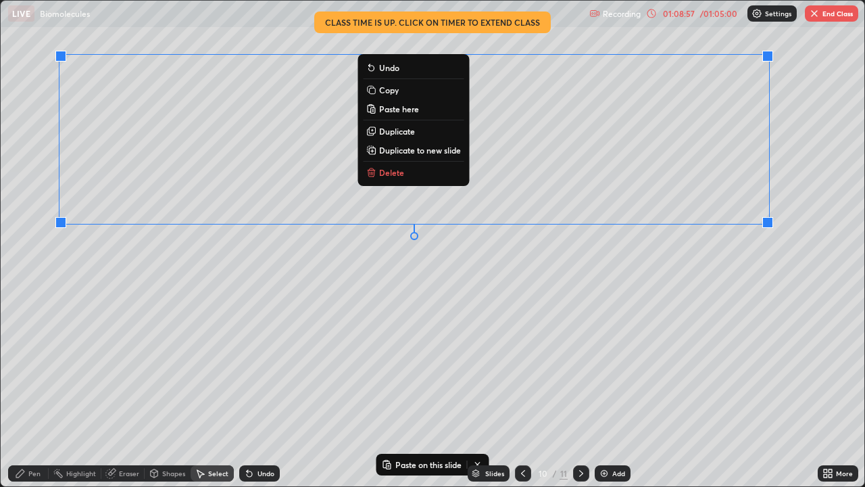
click at [408, 133] on p "Duplicate" at bounding box center [397, 131] width 36 height 11
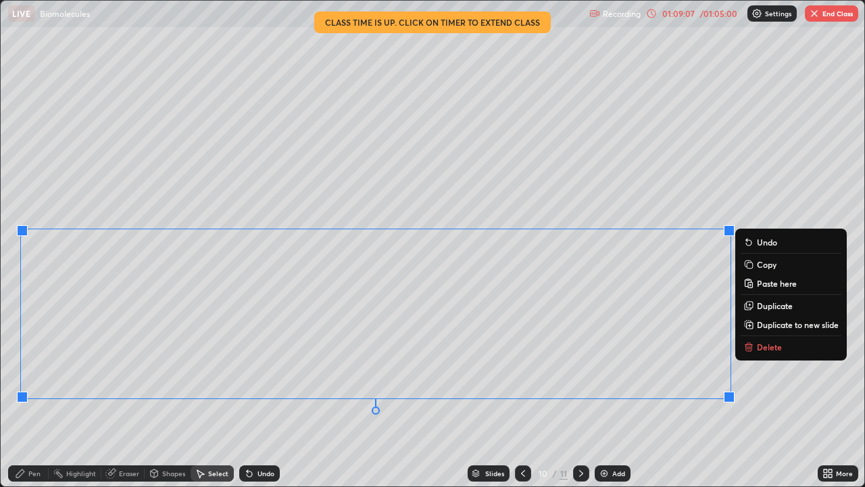
click at [74, 395] on div "0 ° Undo Copy Paste here Duplicate Duplicate to new slide Delete" at bounding box center [433, 243] width 864 height 485
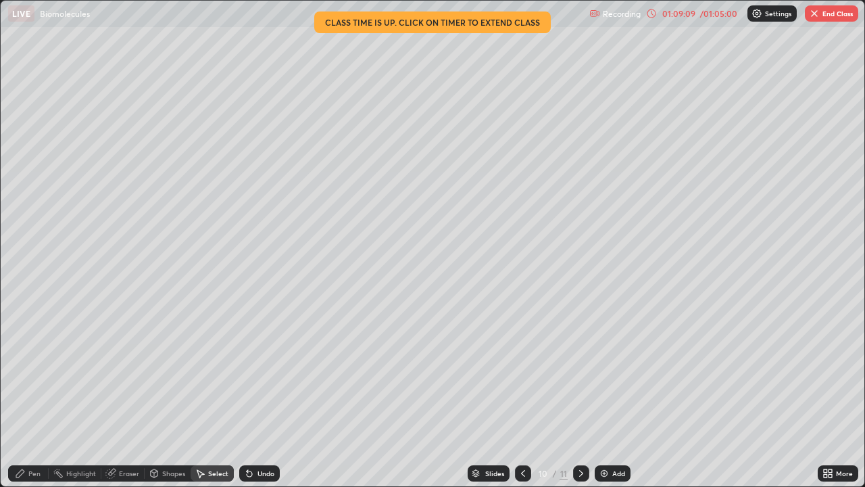
click at [40, 395] on div "Pen" at bounding box center [34, 473] width 12 height 7
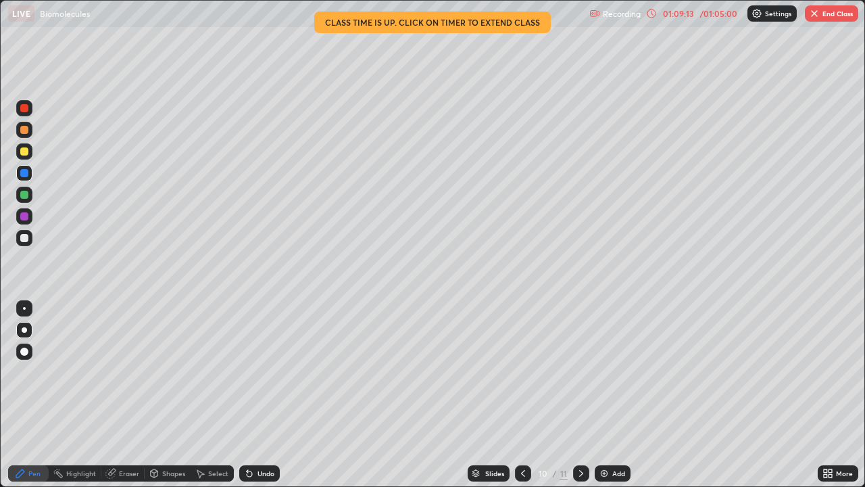
click at [125, 395] on div "Eraser" at bounding box center [129, 473] width 20 height 7
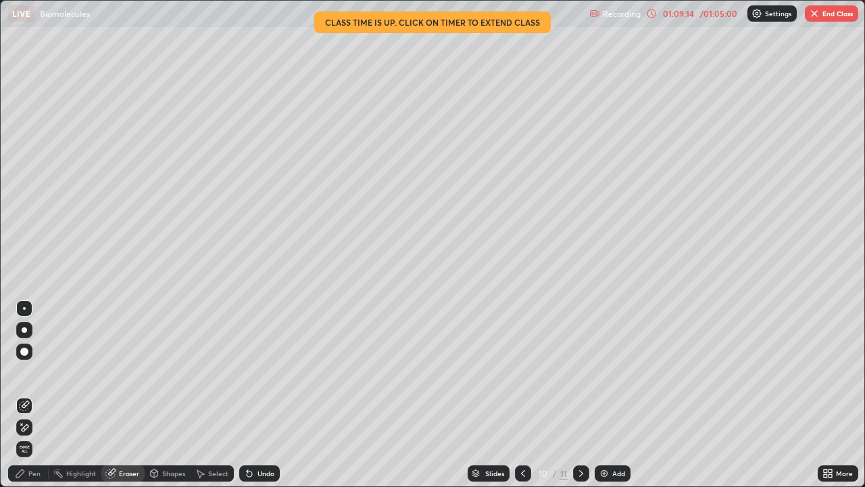
click at [155, 395] on icon at bounding box center [154, 473] width 7 height 8
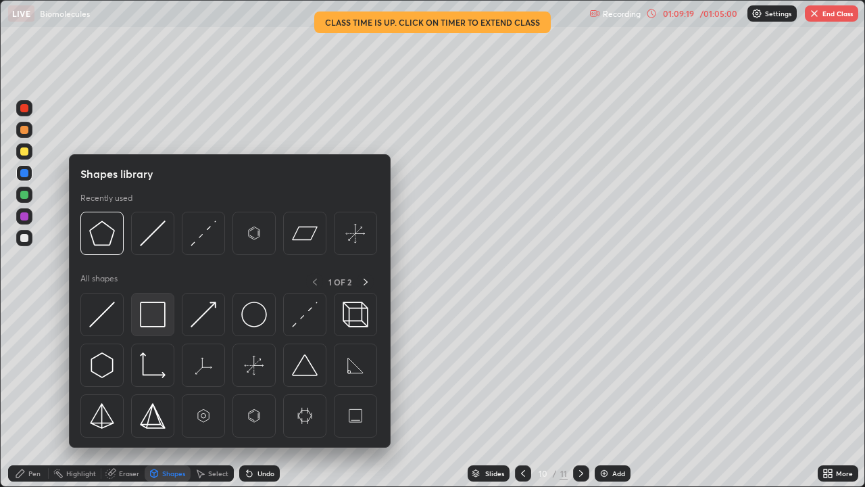
click at [151, 321] on img at bounding box center [153, 314] width 26 height 26
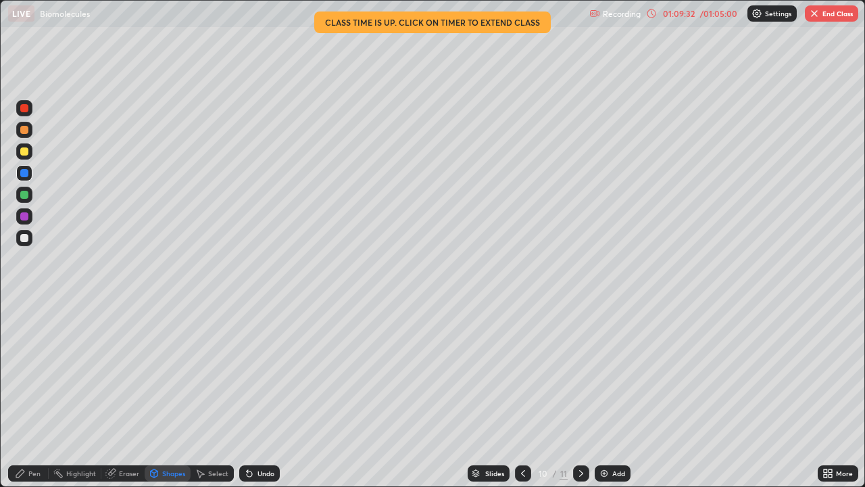
click at [24, 152] on div at bounding box center [24, 151] width 8 height 8
click at [247, 395] on icon at bounding box center [249, 473] width 5 height 5
click at [250, 395] on icon at bounding box center [249, 473] width 11 height 11
click at [33, 395] on div "Pen" at bounding box center [34, 473] width 12 height 7
click at [126, 395] on div "Eraser" at bounding box center [129, 473] width 20 height 7
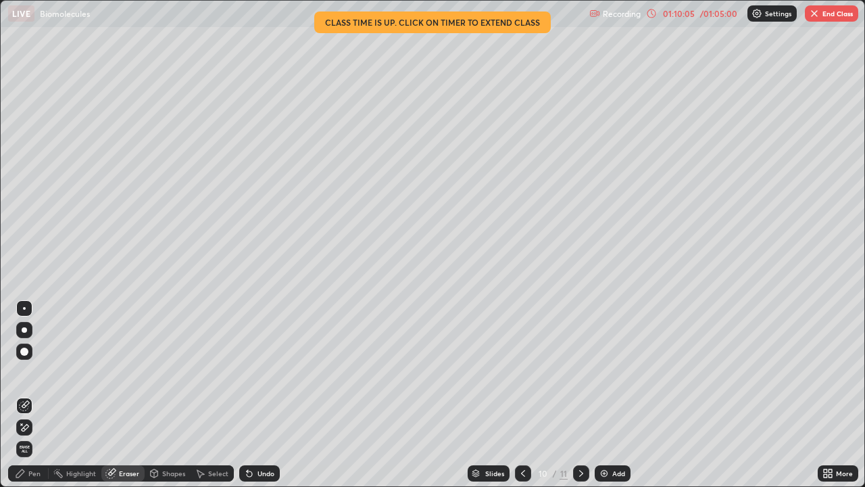
click at [44, 395] on div "Pen" at bounding box center [28, 473] width 41 height 16
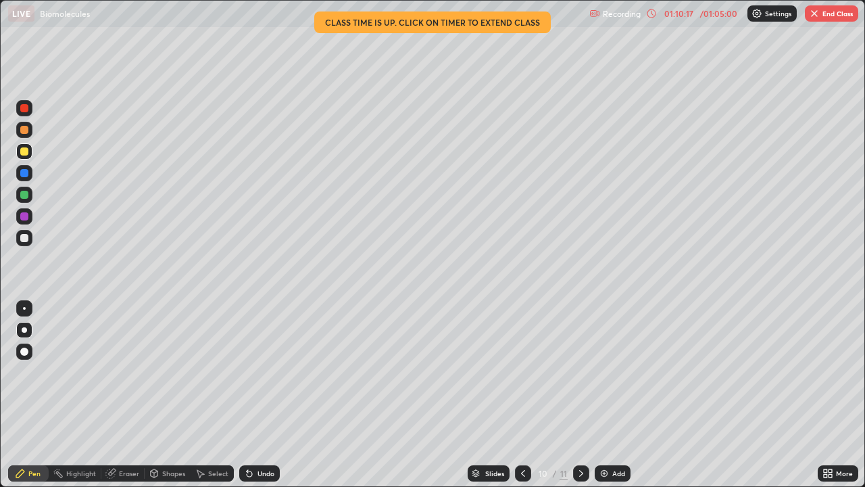
click at [128, 395] on div "Eraser" at bounding box center [122, 473] width 43 height 16
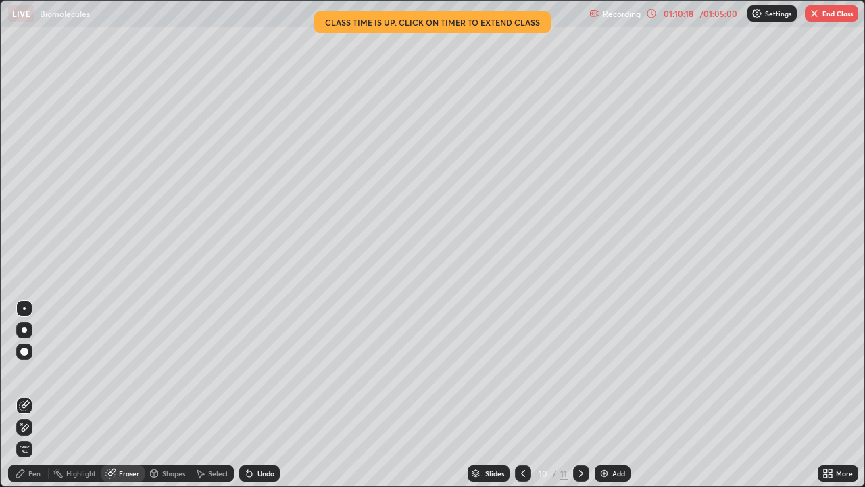
click at [162, 395] on div "Shapes" at bounding box center [173, 473] width 23 height 7
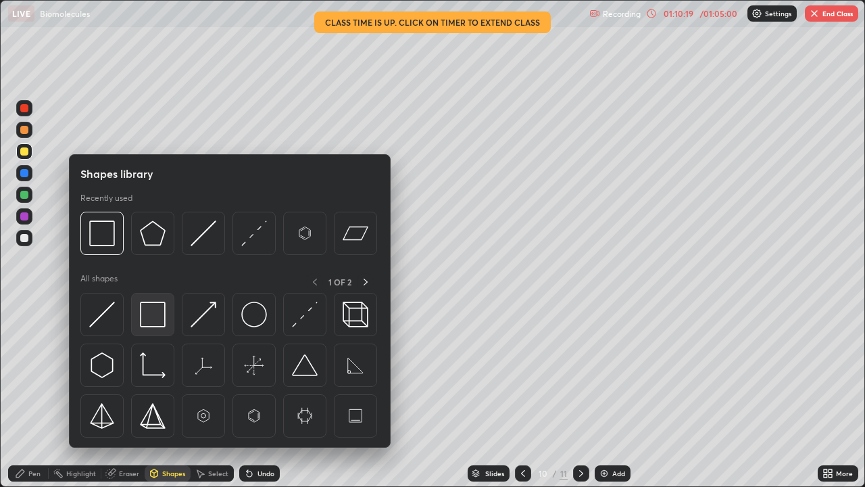
click at [157, 321] on img at bounding box center [153, 314] width 26 height 26
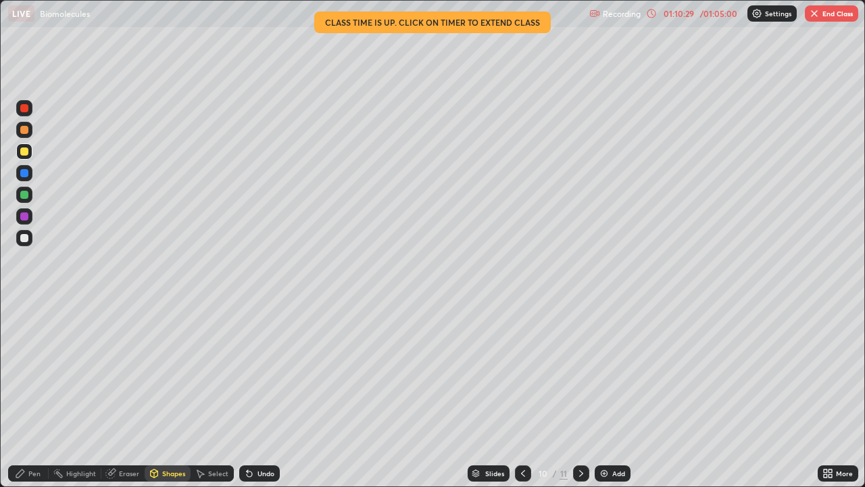
click at [253, 395] on div "Undo" at bounding box center [259, 473] width 41 height 16
click at [247, 395] on icon at bounding box center [247, 470] width 1 height 1
click at [247, 395] on icon at bounding box center [249, 473] width 5 height 5
click at [38, 395] on div "Pen" at bounding box center [34, 473] width 12 height 7
click at [520, 395] on icon at bounding box center [523, 473] width 11 height 11
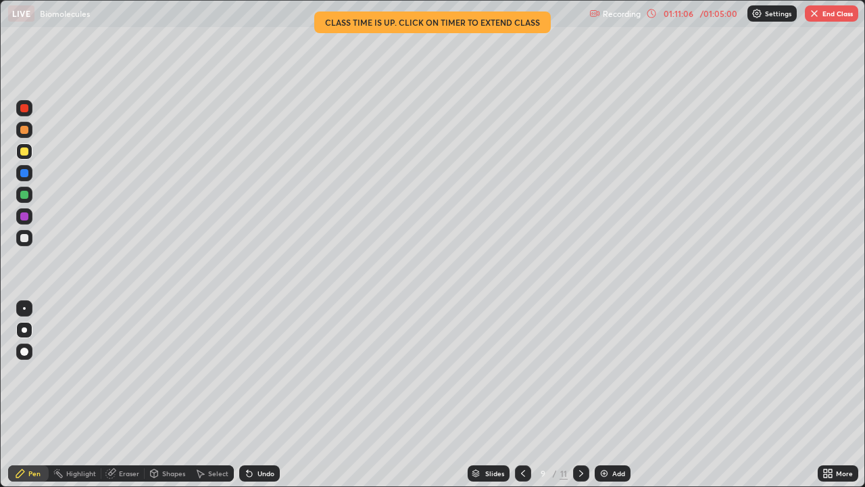
click at [525, 395] on div at bounding box center [523, 473] width 16 height 16
click at [581, 395] on icon at bounding box center [581, 473] width 11 height 11
click at [580, 395] on icon at bounding box center [581, 473] width 11 height 11
click at [837, 18] on button "End Class" at bounding box center [831, 13] width 53 height 16
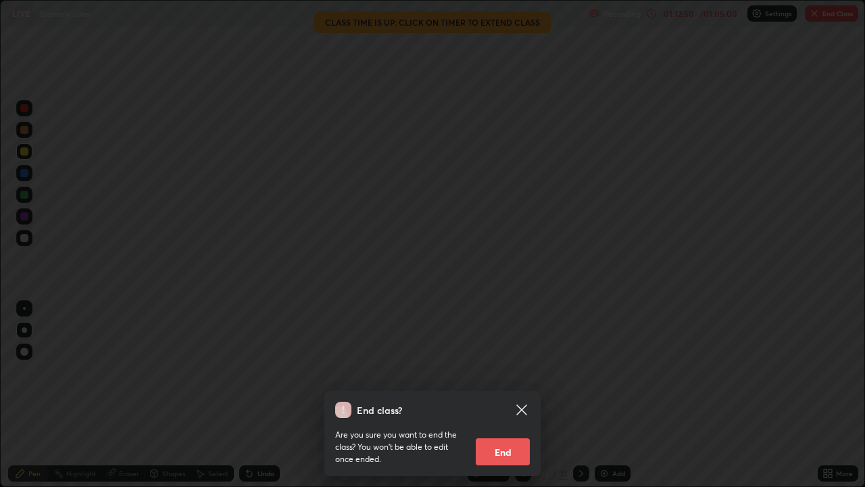
click at [670, 395] on div "End class? Are you sure you want to end the class? You won’t be able to edit on…" at bounding box center [432, 243] width 865 height 487
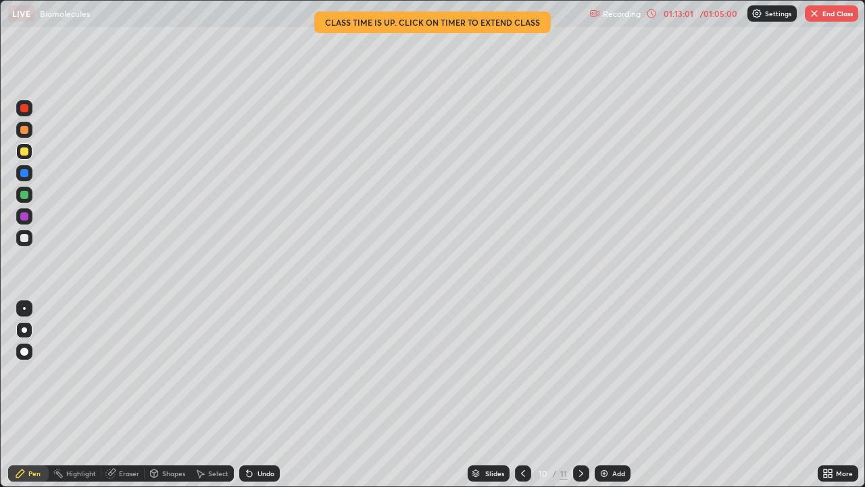
click at [827, 14] on button "End Class" at bounding box center [831, 13] width 53 height 16
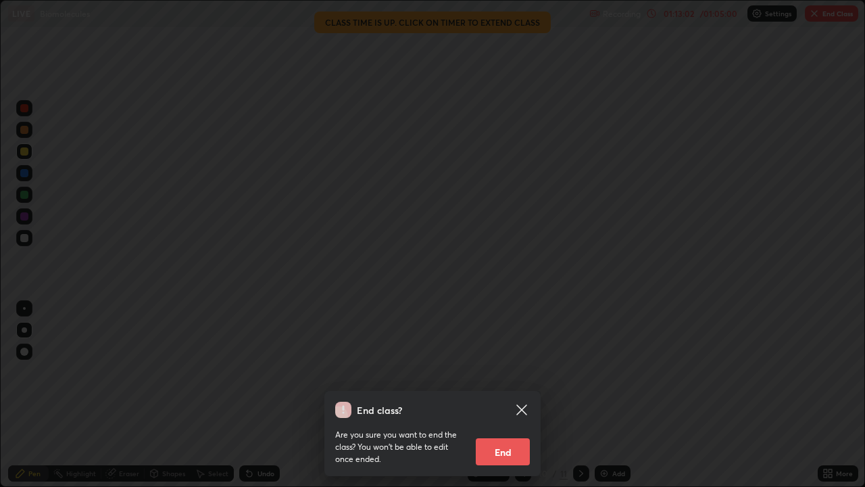
click at [513, 395] on button "End" at bounding box center [503, 451] width 54 height 27
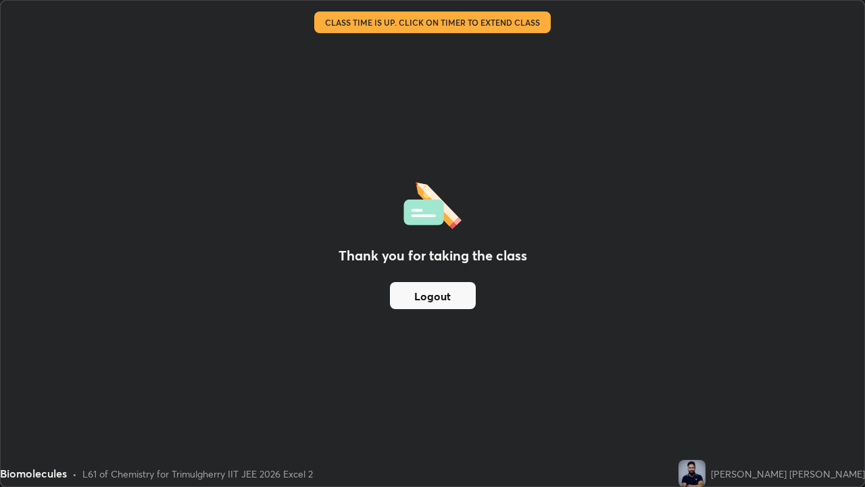
click at [461, 294] on button "Logout" at bounding box center [433, 295] width 86 height 27
